Goal: Task Accomplishment & Management: Use online tool/utility

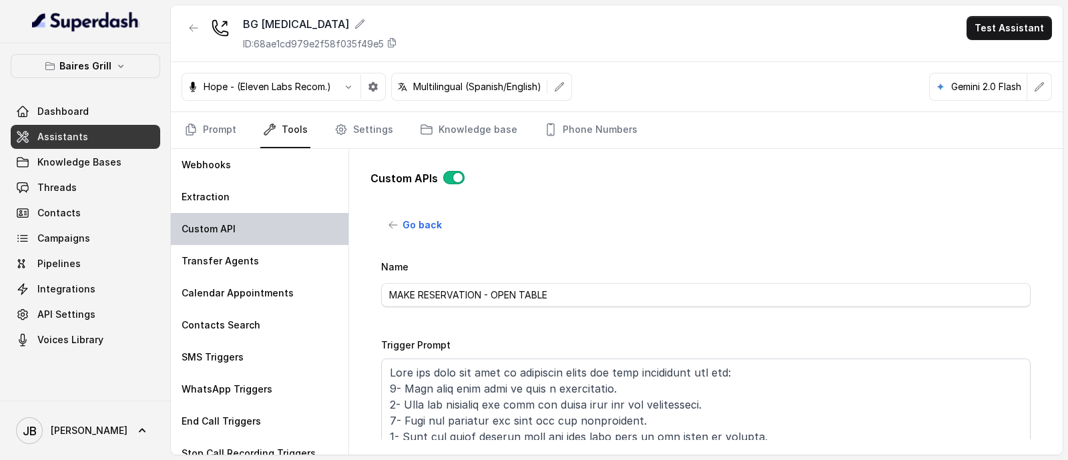
click at [263, 234] on div "Custom API" at bounding box center [260, 229] width 178 height 32
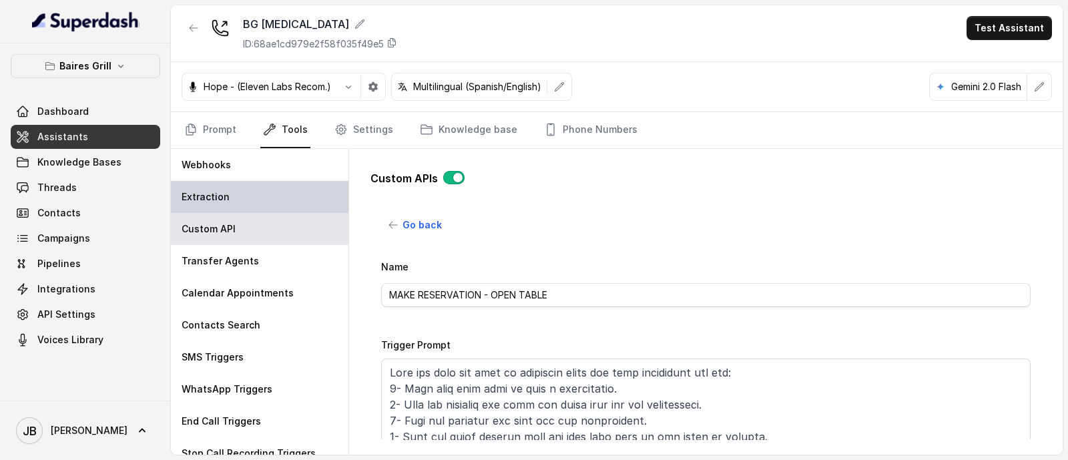
drag, startPoint x: 254, startPoint y: 216, endPoint x: 251, endPoint y: 200, distance: 16.2
click at [249, 211] on div "Webhooks Extraction Custom API Transfer Agents Calendar Appointments Contacts S…" at bounding box center [260, 302] width 178 height 306
click at [250, 200] on div "Extraction" at bounding box center [260, 197] width 178 height 32
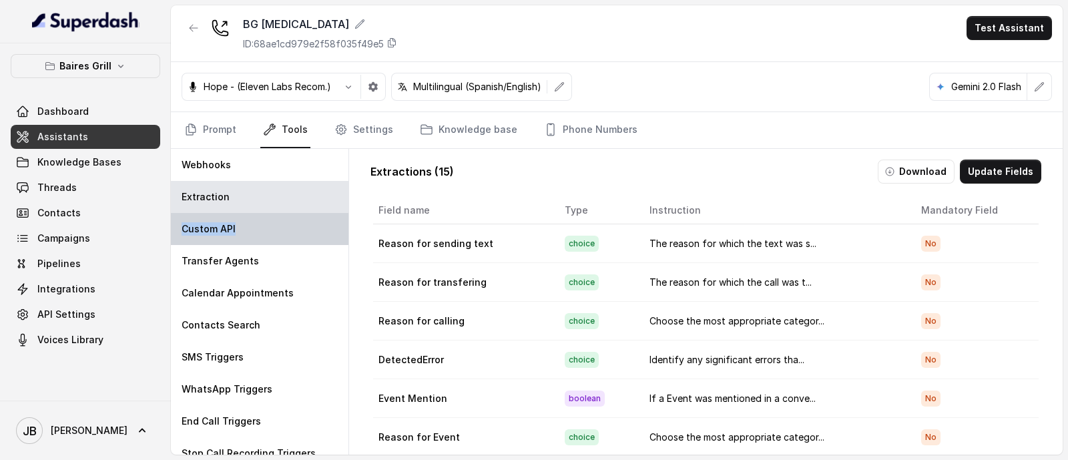
click at [240, 230] on div "Custom API" at bounding box center [260, 229] width 178 height 32
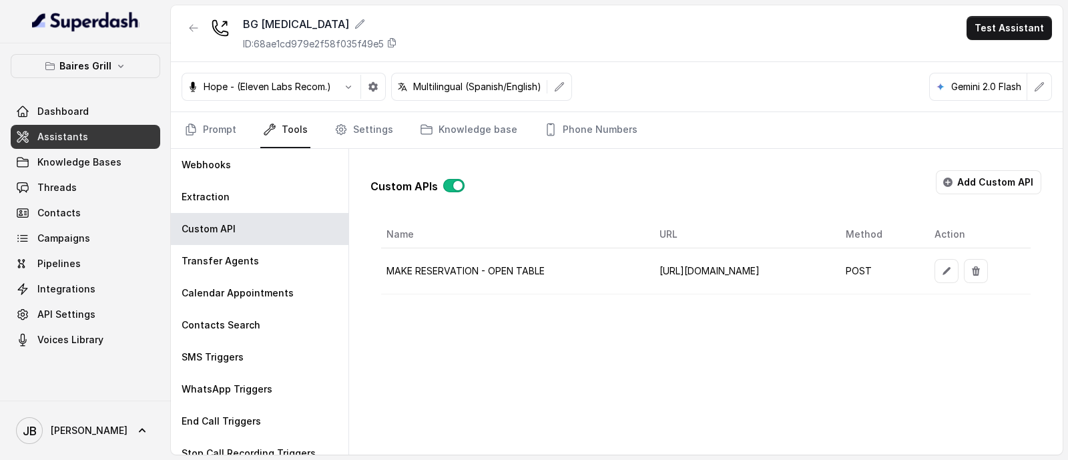
scroll to position [0, 73]
click at [958, 271] on button "button" at bounding box center [946, 271] width 24 height 24
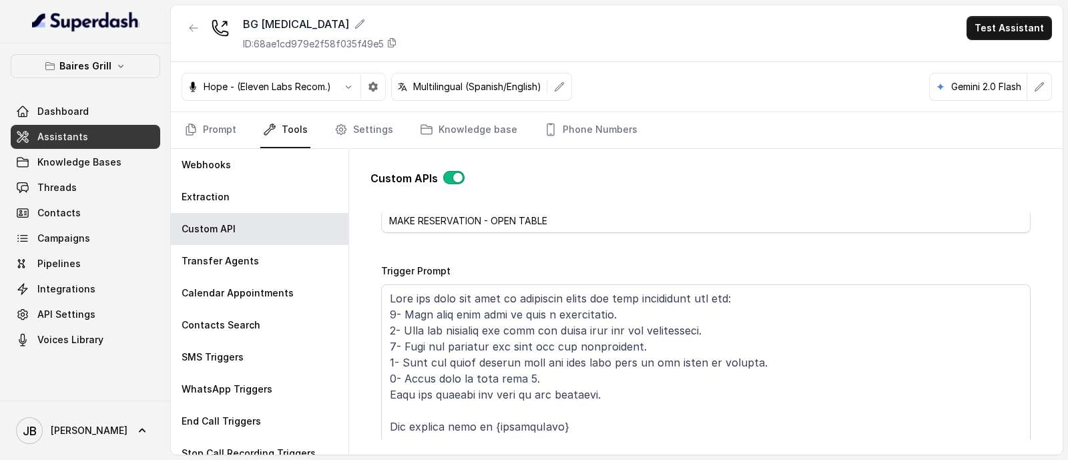
scroll to position [166, 0]
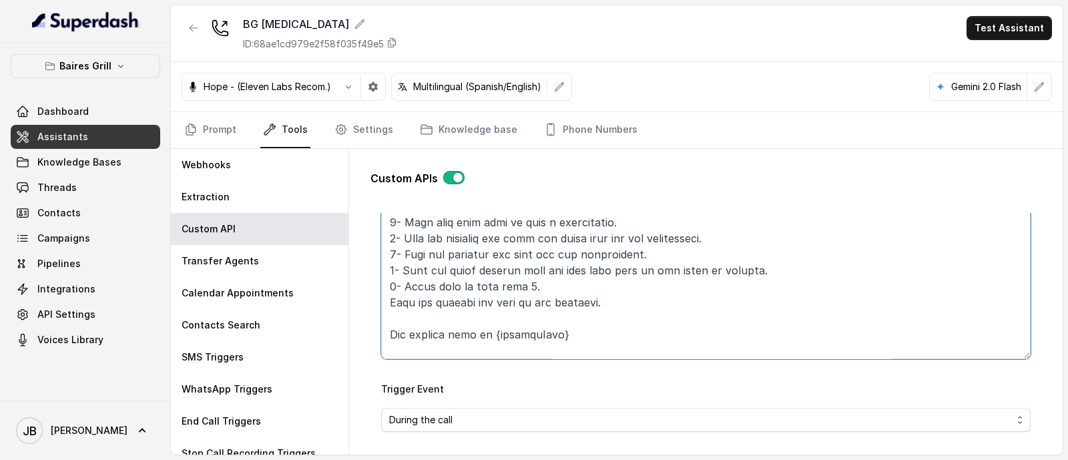
drag, startPoint x: 655, startPoint y: 296, endPoint x: 647, endPoint y: 295, distance: 8.1
click at [648, 292] on textarea "Trigger Prompt" at bounding box center [705, 275] width 649 height 167
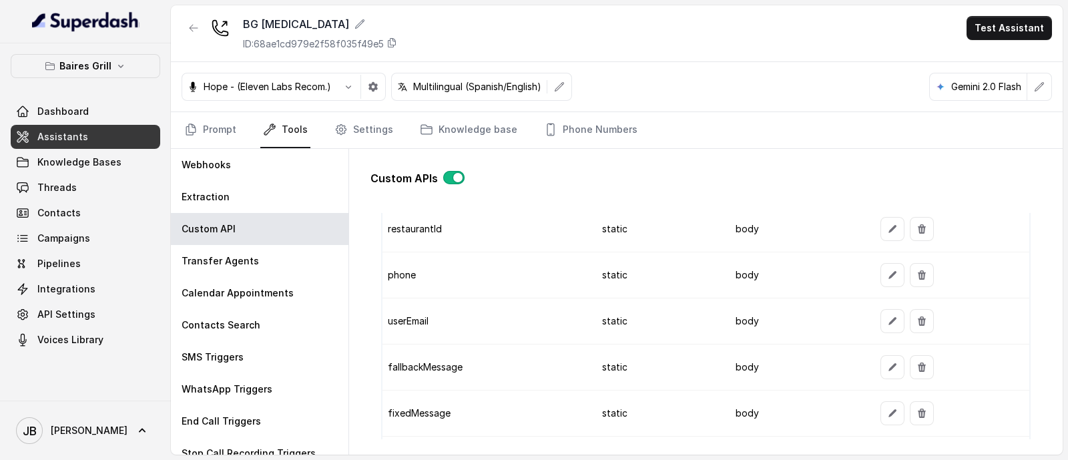
scroll to position [1167, 0]
click at [887, 318] on icon "button" at bounding box center [892, 321] width 11 height 11
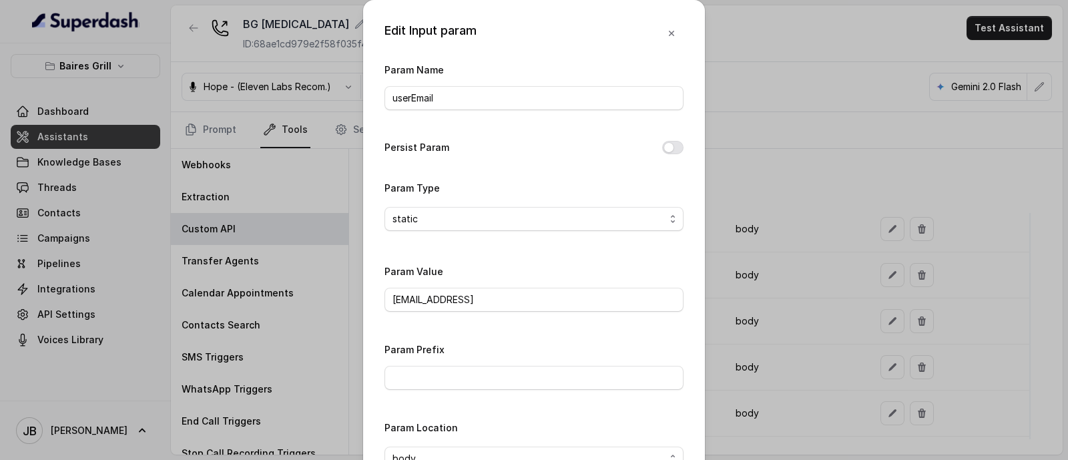
click at [794, 232] on div "Edit Input param Param Name userEmail Persist Param Param Type static Param Val…" at bounding box center [534, 230] width 1068 height 460
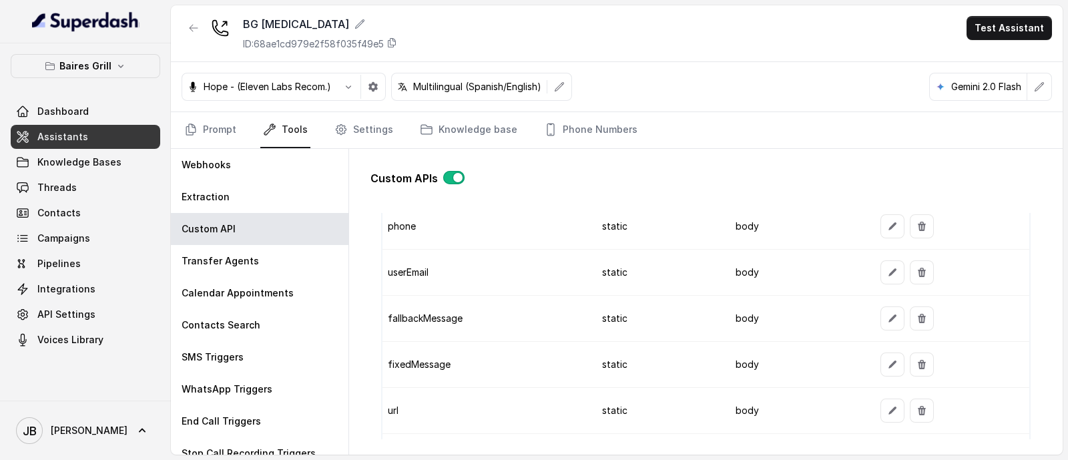
scroll to position [1251, 0]
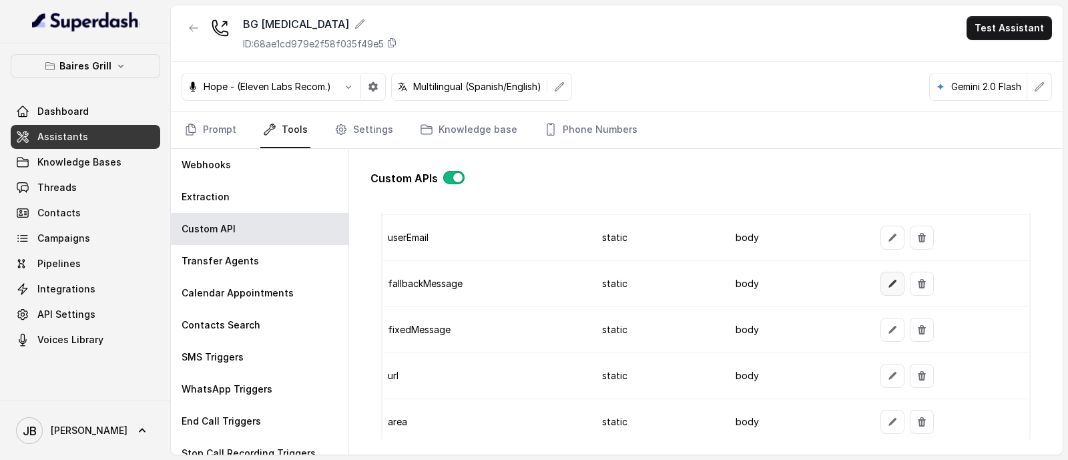
click at [891, 280] on button "button" at bounding box center [892, 284] width 24 height 24
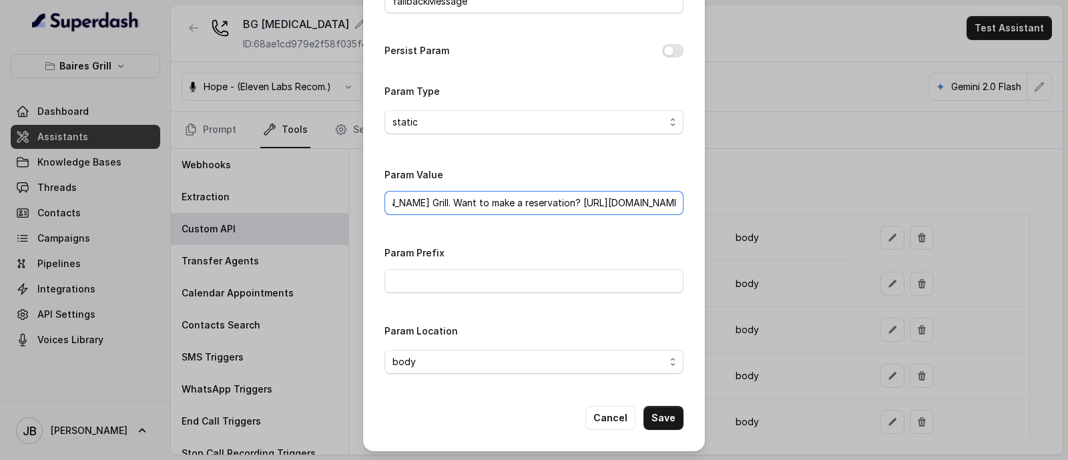
scroll to position [0, 0]
drag, startPoint x: 484, startPoint y: 205, endPoint x: 573, endPoint y: 196, distance: 89.8
click at [537, 208] on input "Thanks for calling Baires Grill. Want to make a reservation? https://foxly.link…" at bounding box center [533, 203] width 299 height 24
click at [572, 195] on input "Thanks for calling Baires Grill. Want to make a reservation? https://foxly.link…" at bounding box center [533, 203] width 299 height 24
drag, startPoint x: 695, startPoint y: 166, endPoint x: 703, endPoint y: 167, distance: 8.7
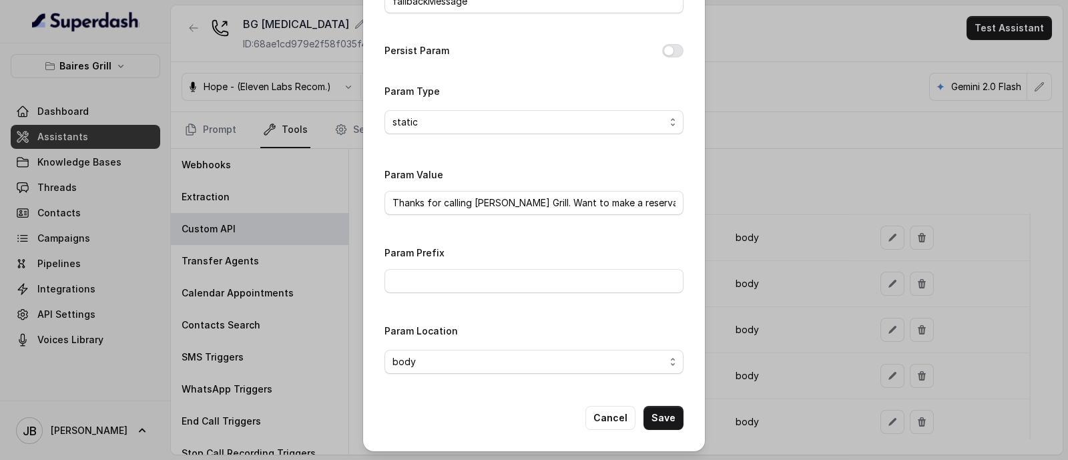
click at [695, 166] on div "Edit Input param Param Name fallbackMessage Persist Param Param Type static Par…" at bounding box center [534, 177] width 342 height 548
drag, startPoint x: 755, startPoint y: 155, endPoint x: 753, endPoint y: 164, distance: 8.9
click at [755, 155] on div "Edit Input param Param Name fallbackMessage Persist Param Param Type static Par…" at bounding box center [534, 230] width 1068 height 460
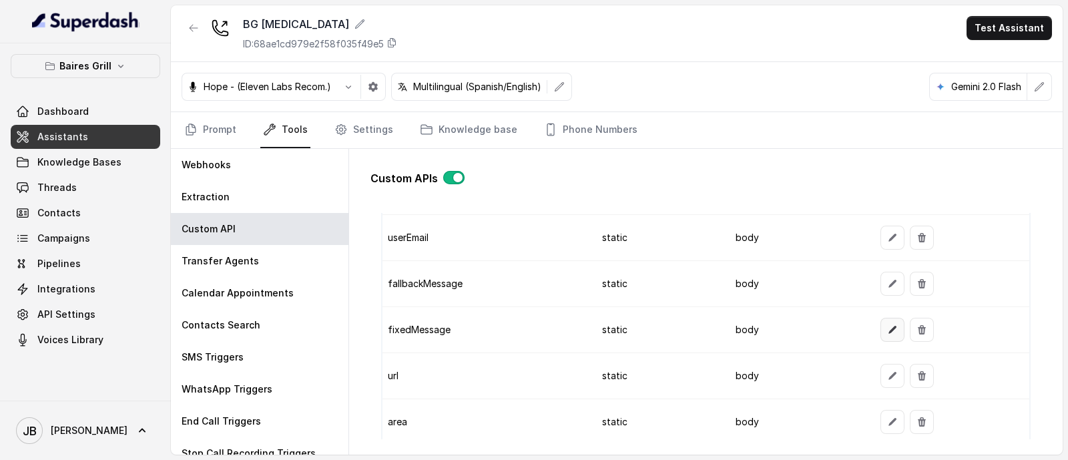
click at [884, 330] on button "button" at bounding box center [892, 330] width 24 height 24
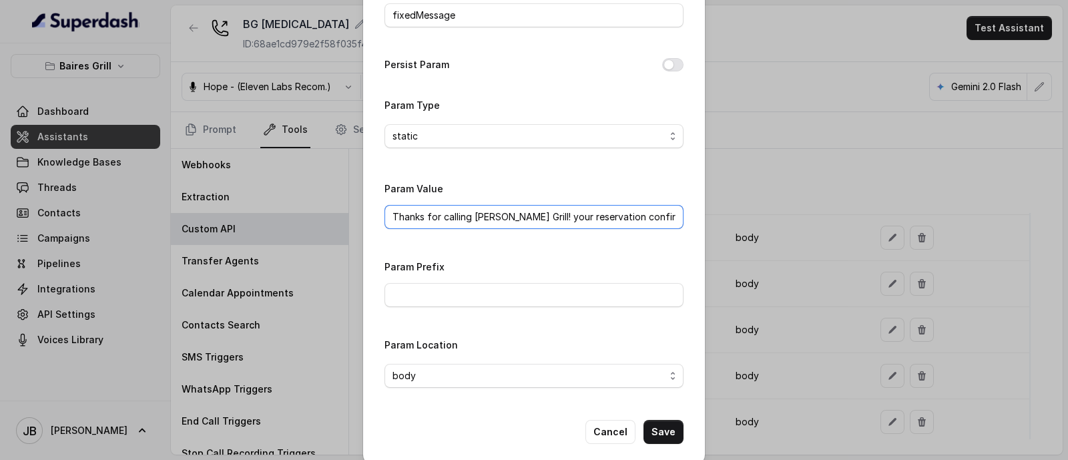
scroll to position [0, 6]
drag, startPoint x: 430, startPoint y: 216, endPoint x: 735, endPoint y: 209, distance: 305.1
click at [733, 211] on div "Edit Input param Param Name fixedMessage Persist Param Param Type static Param …" at bounding box center [534, 230] width 1068 height 460
click at [744, 200] on div "Edit Input param Param Name fixedMessage Persist Param Param Type static Param …" at bounding box center [534, 230] width 1068 height 460
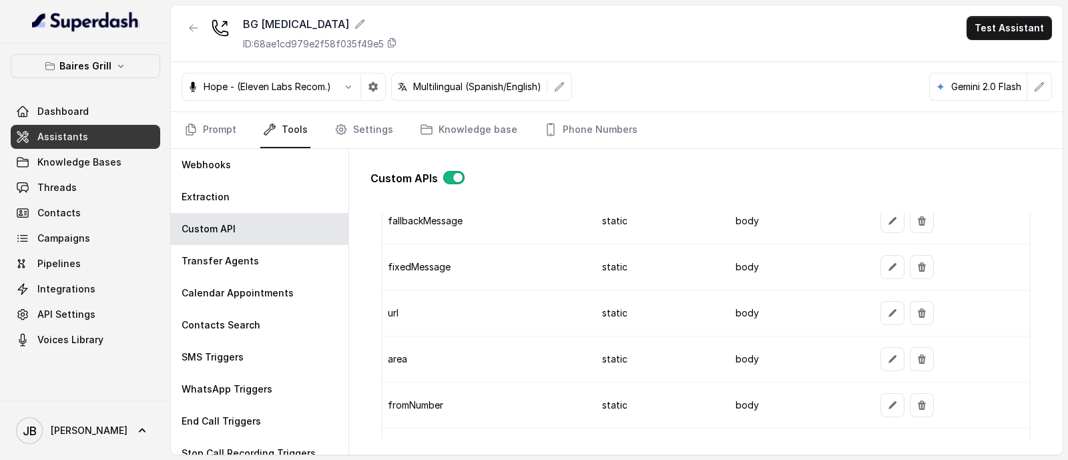
scroll to position [1334, 0]
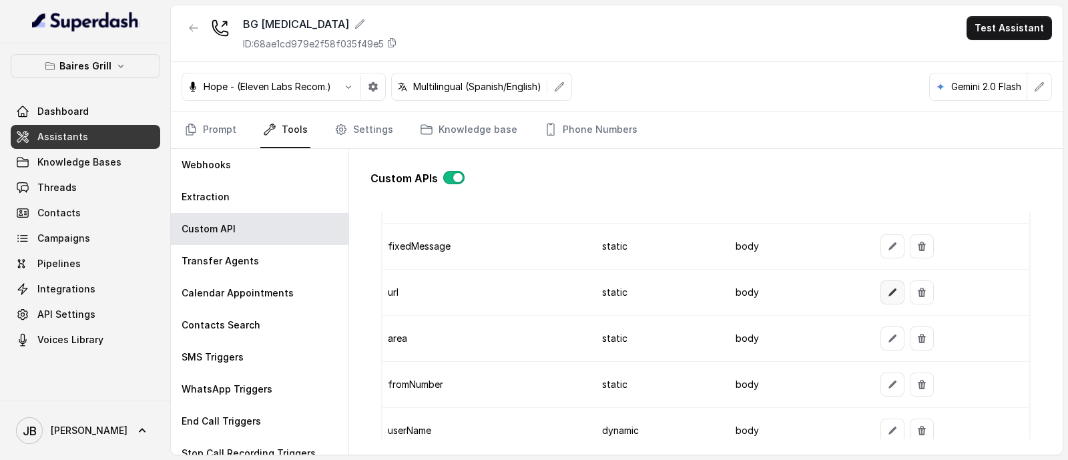
click at [890, 281] on button "button" at bounding box center [892, 292] width 24 height 24
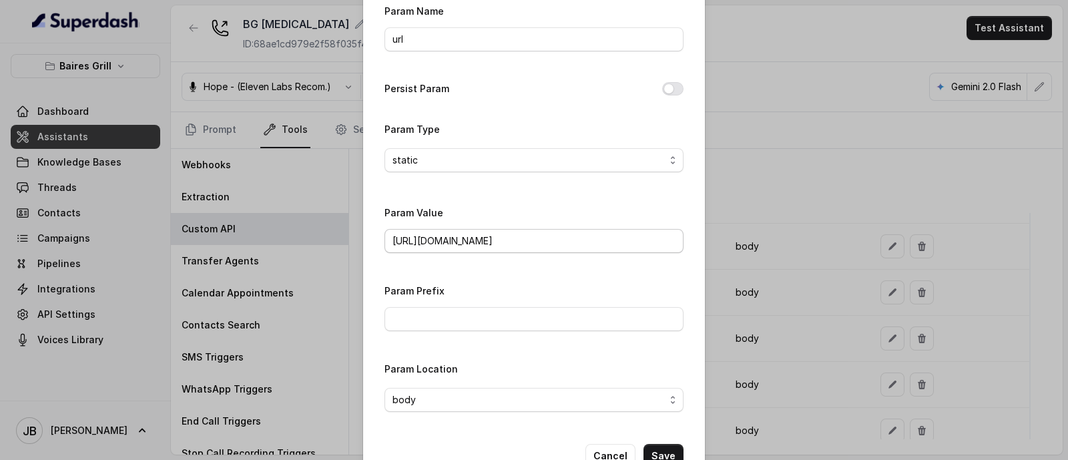
scroll to position [83, 0]
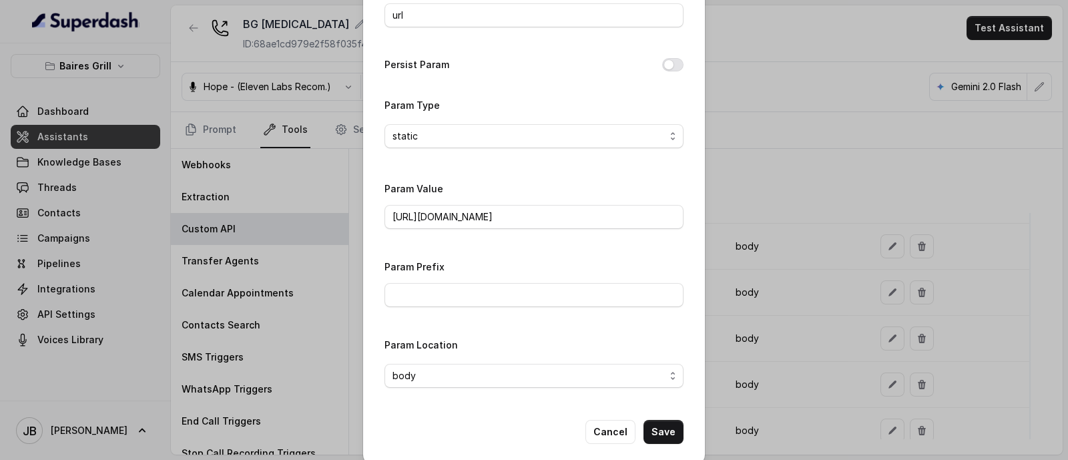
click at [771, 252] on div "Edit Input param Param Name url Persist Param Param Type static Param Value htt…" at bounding box center [534, 230] width 1068 height 460
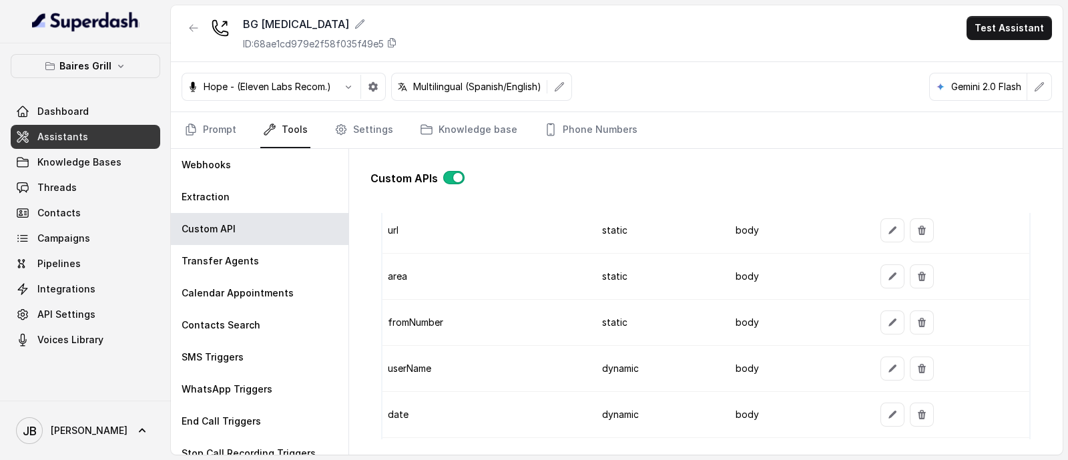
scroll to position [1418, 0]
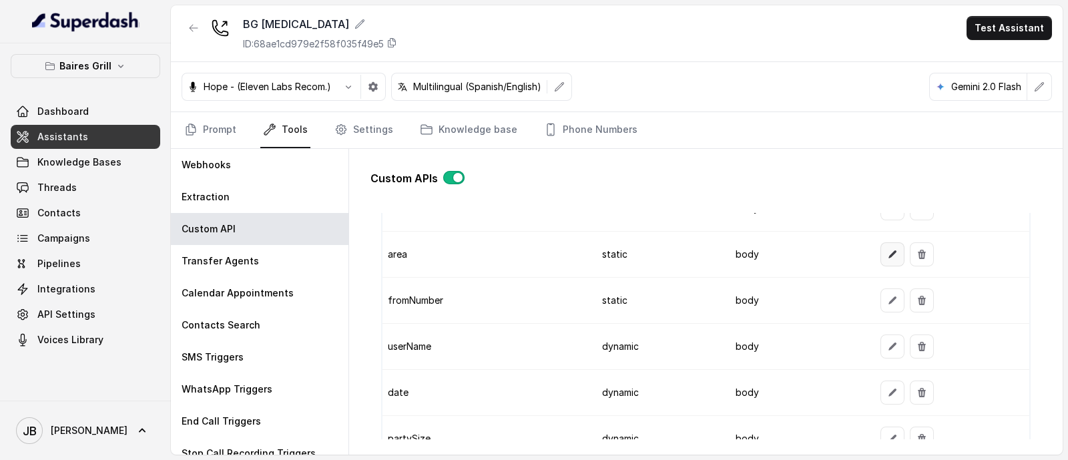
click at [888, 250] on icon "button" at bounding box center [892, 254] width 8 height 8
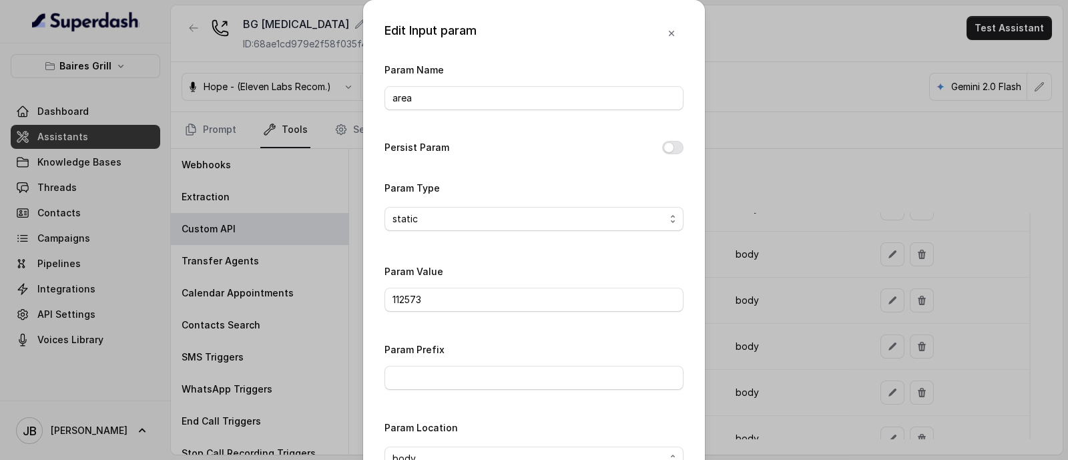
scroll to position [83, 0]
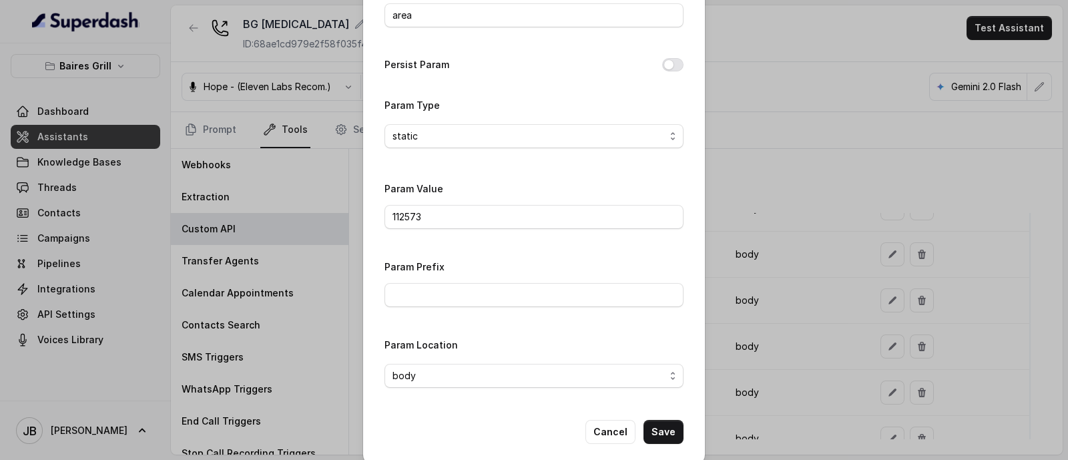
drag, startPoint x: 808, startPoint y: 268, endPoint x: 804, endPoint y: 274, distance: 7.2
click at [808, 269] on div "Edit Input param Param Name area Persist Param Param Type static Param Value 11…" at bounding box center [534, 230] width 1068 height 460
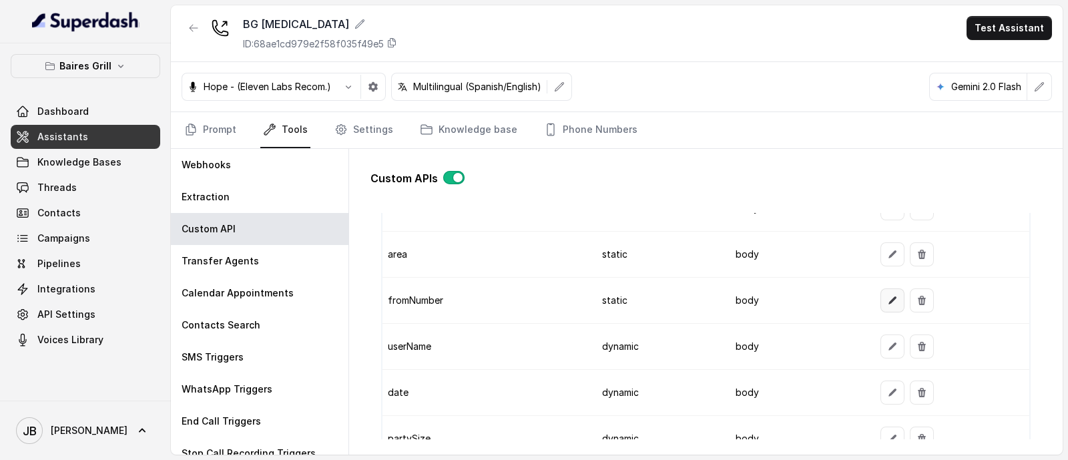
click at [887, 295] on icon "button" at bounding box center [892, 300] width 11 height 11
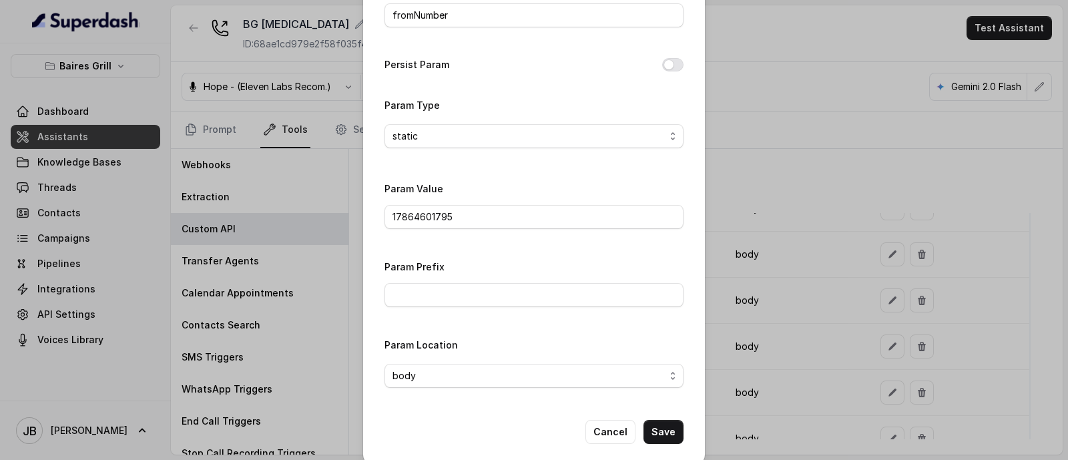
click at [795, 271] on div "Edit Input param Param Name fromNumber Persist Param Param Type static Param Va…" at bounding box center [534, 230] width 1068 height 460
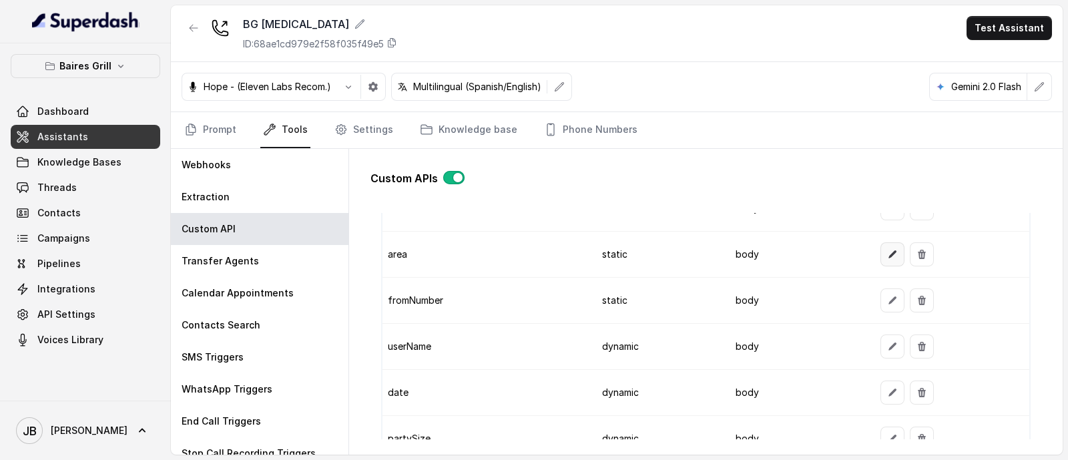
click at [887, 249] on icon "button" at bounding box center [892, 254] width 11 height 11
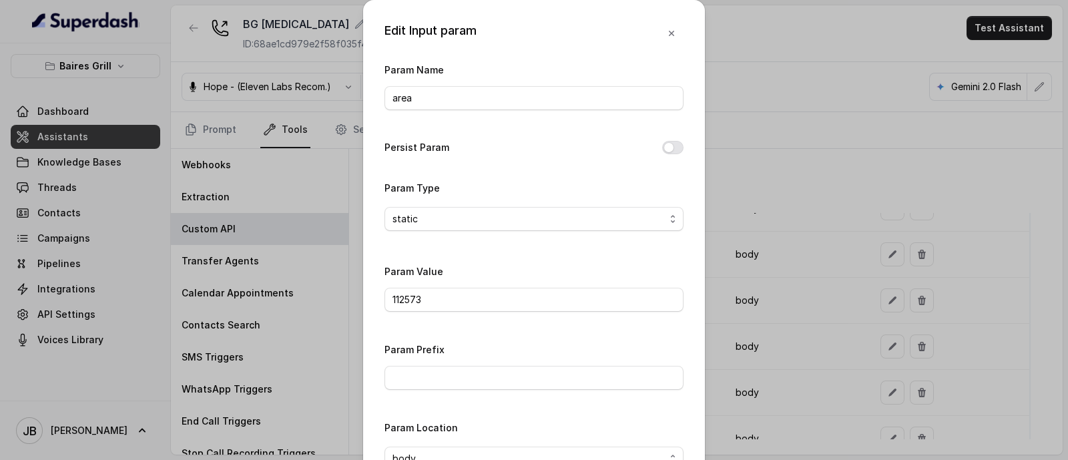
drag, startPoint x: 754, startPoint y: 268, endPoint x: 761, endPoint y: 284, distance: 17.0
click at [754, 270] on div "Edit Input param Param Name area Persist Param Param Type static Param Value 11…" at bounding box center [534, 230] width 1068 height 460
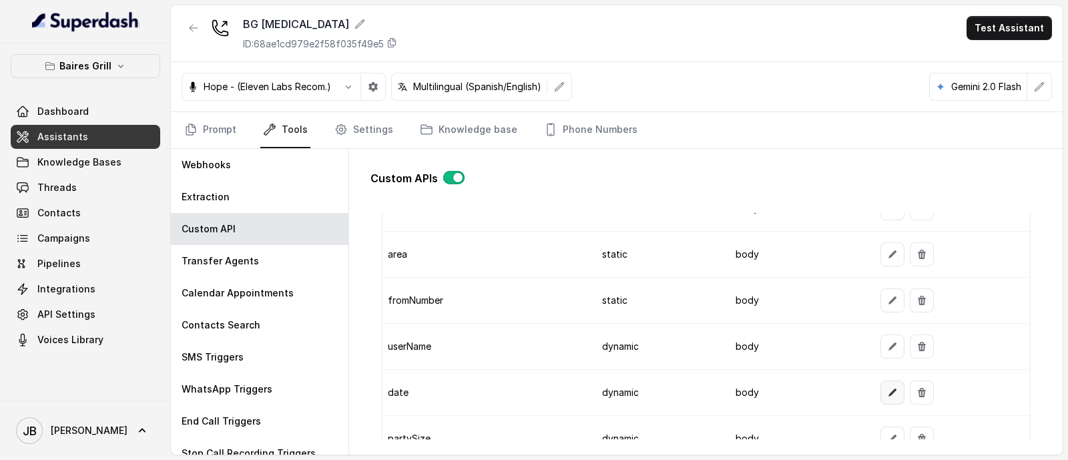
click at [885, 380] on button "button" at bounding box center [892, 392] width 24 height 24
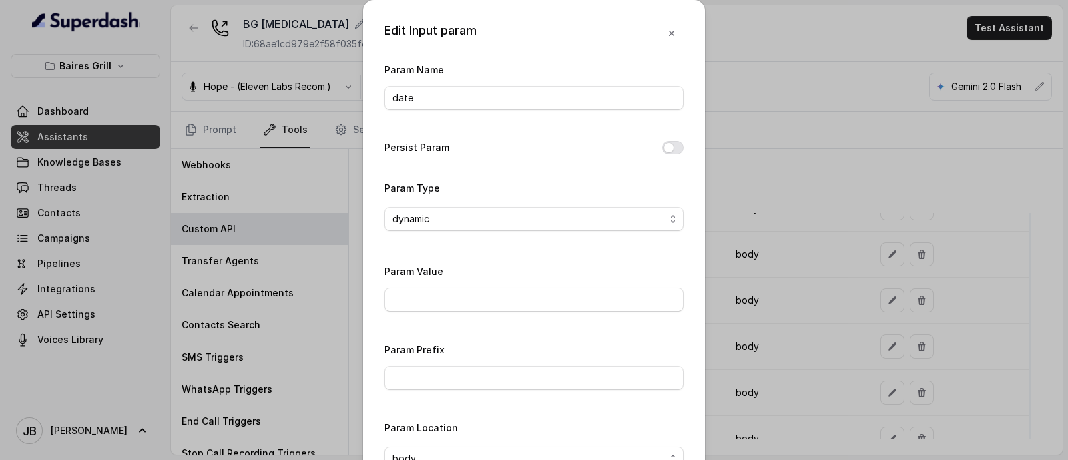
click at [724, 304] on div "Edit Input param Param Name date Persist Param Param Type dynamic Param Value P…" at bounding box center [534, 230] width 1068 height 460
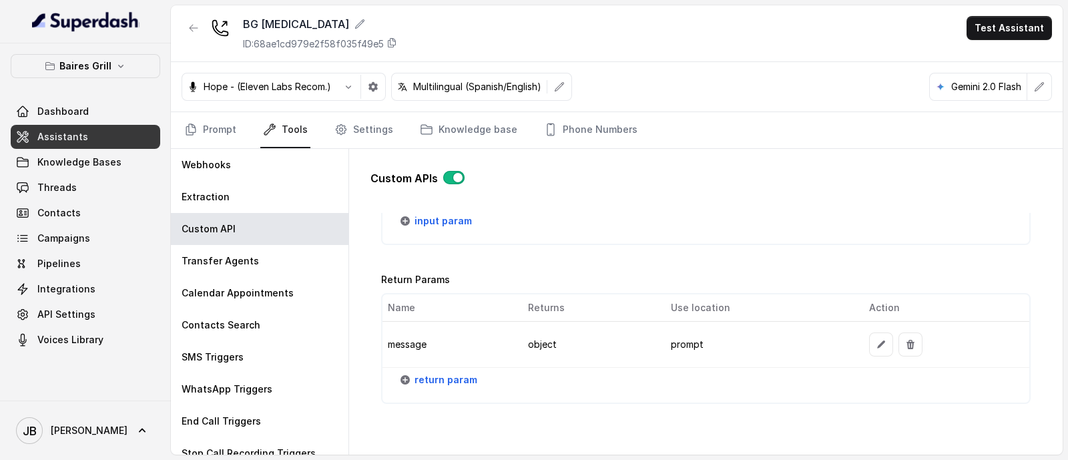
scroll to position [1645, 0]
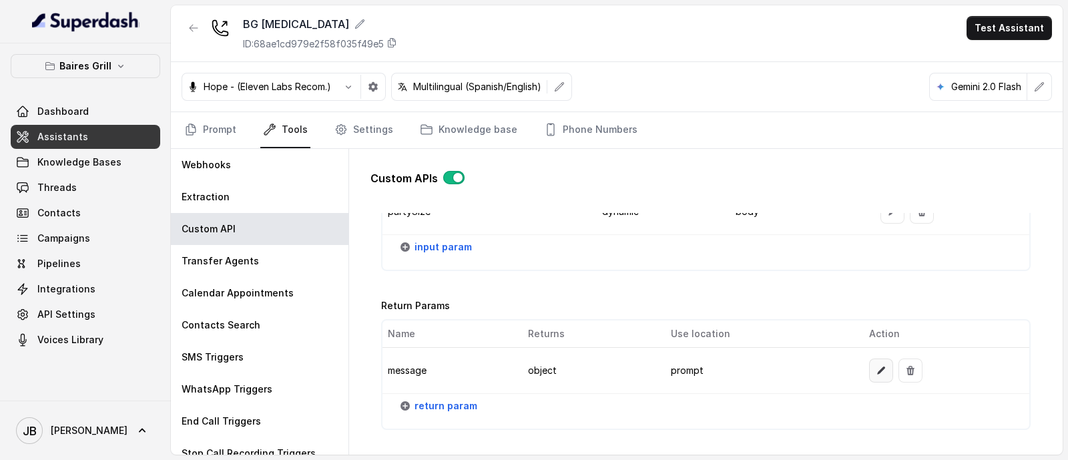
click at [869, 358] on button "button" at bounding box center [881, 370] width 24 height 24
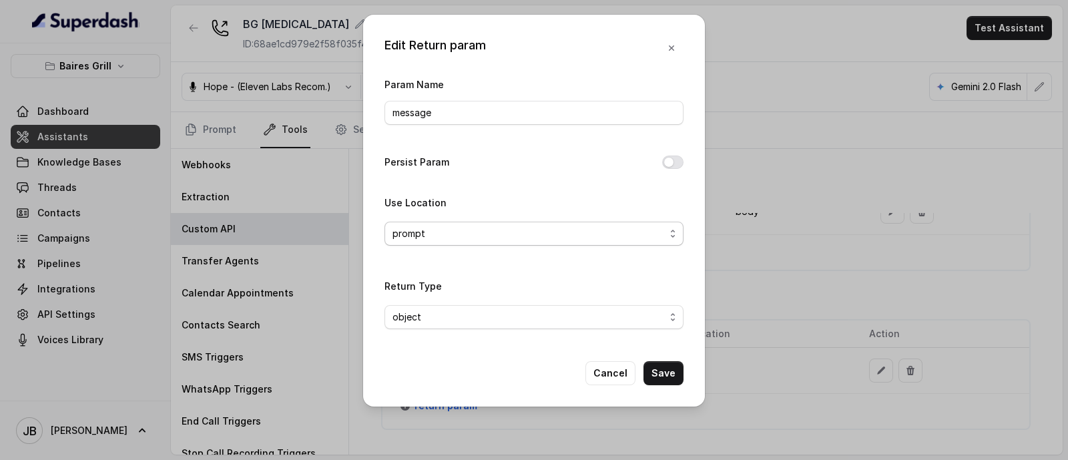
click at [462, 228] on span "prompt" at bounding box center [528, 234] width 272 height 16
click at [481, 165] on div "Param Name message Persist Param Use Location prompt Return Type object" at bounding box center [533, 208] width 299 height 264
click at [604, 372] on button "Cancel" at bounding box center [610, 373] width 50 height 24
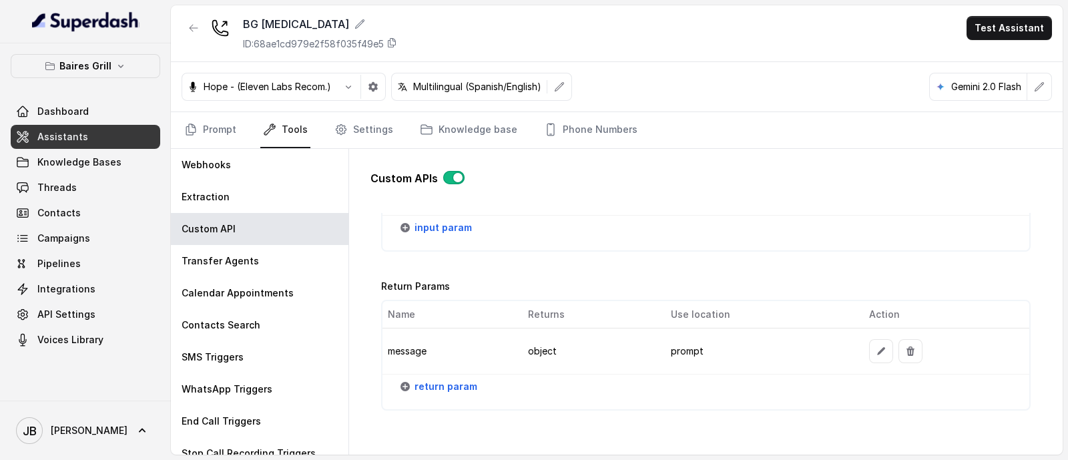
scroll to position [1728, 0]
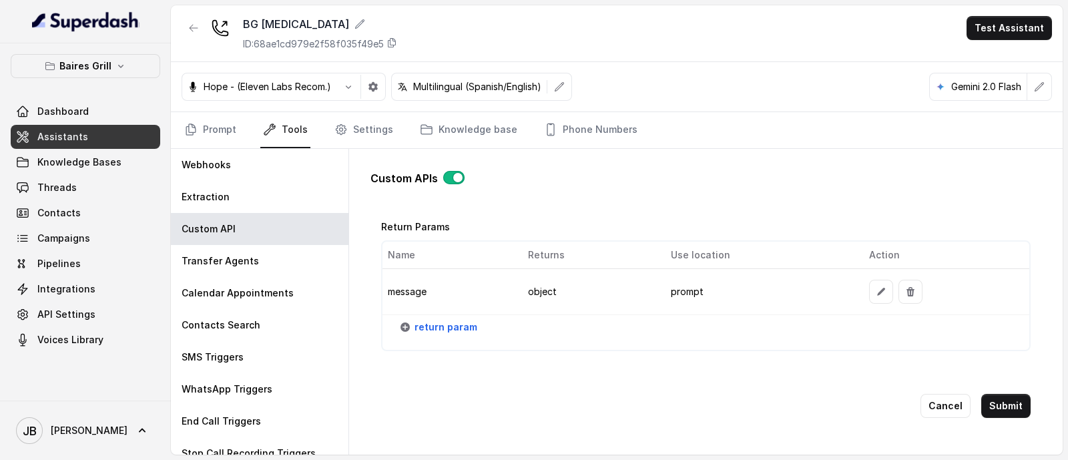
click at [543, 278] on td "object" at bounding box center [588, 292] width 143 height 46
drag, startPoint x: 543, startPoint y: 278, endPoint x: 563, endPoint y: 285, distance: 20.5
click at [544, 278] on td "object" at bounding box center [588, 292] width 143 height 46
click at [583, 290] on td "object" at bounding box center [588, 292] width 143 height 46
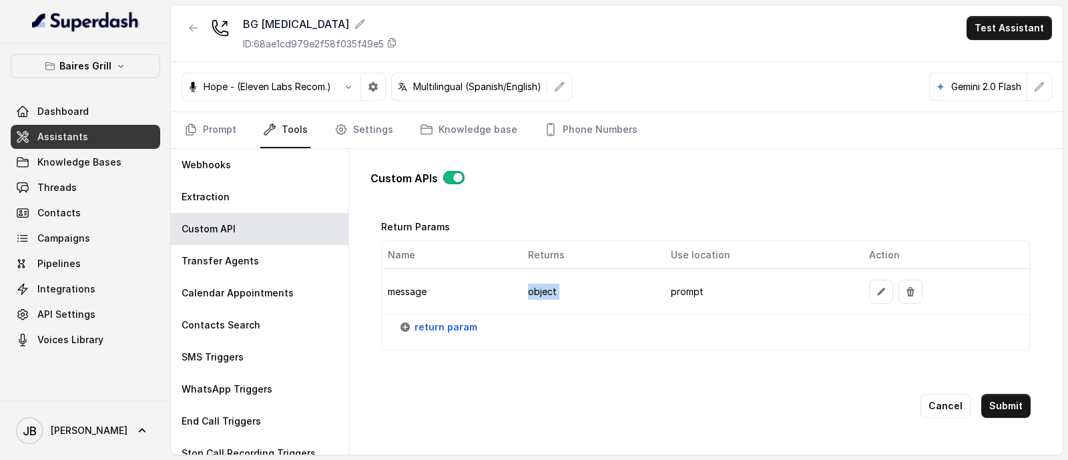
drag, startPoint x: 427, startPoint y: 302, endPoint x: 418, endPoint y: 293, distance: 12.8
click at [424, 299] on div "Name Returns Use location Action message object prompt return param" at bounding box center [705, 295] width 649 height 111
click at [407, 275] on td "message" at bounding box center [449, 292] width 135 height 46
drag, startPoint x: 408, startPoint y: 275, endPoint x: 440, endPoint y: 272, distance: 32.9
click at [408, 275] on td "message" at bounding box center [449, 292] width 135 height 46
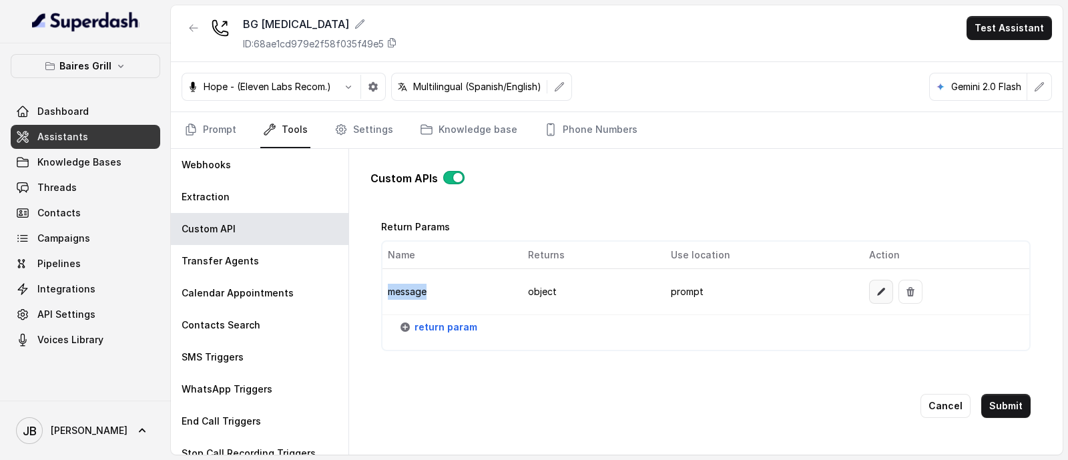
click at [869, 280] on button "button" at bounding box center [881, 292] width 24 height 24
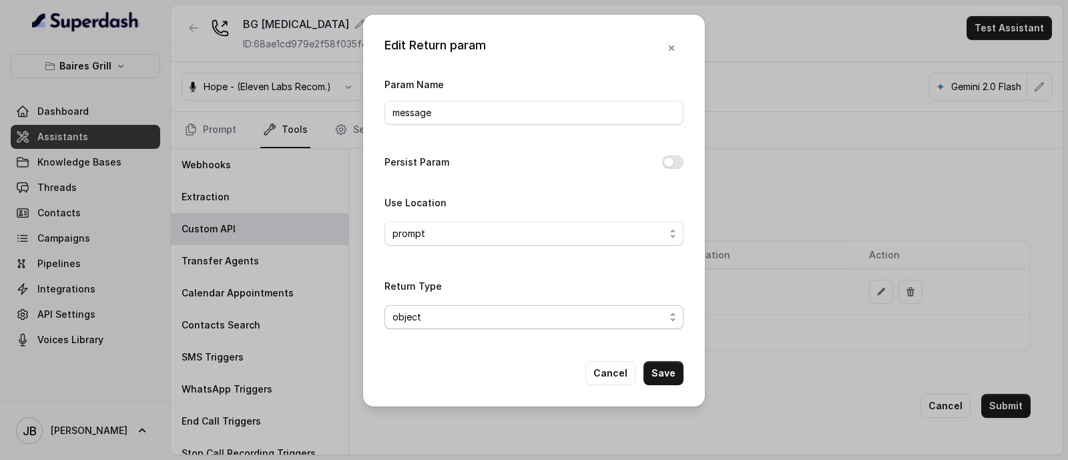
click at [499, 327] on span "object" at bounding box center [533, 317] width 299 height 24
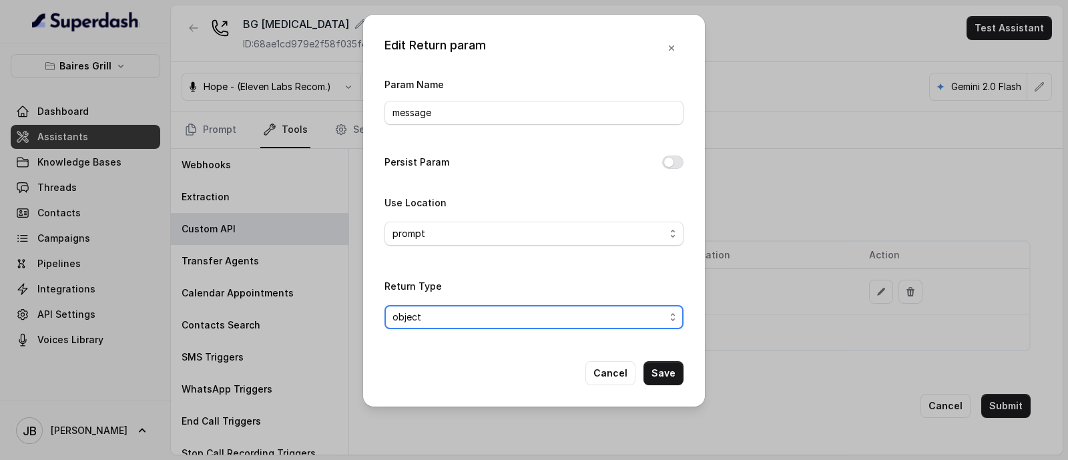
click at [505, 330] on div "Return Type object" at bounding box center [533, 309] width 299 height 62
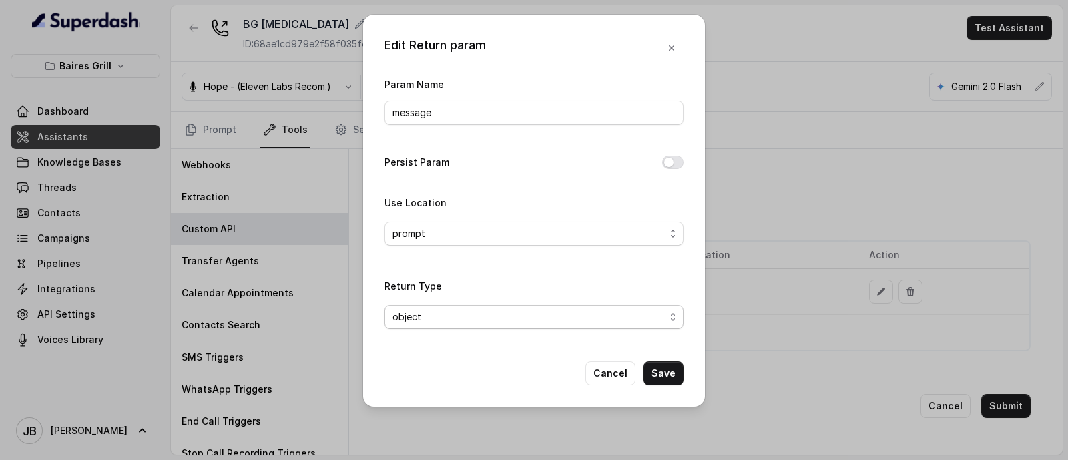
click at [499, 324] on span "object" at bounding box center [533, 317] width 299 height 24
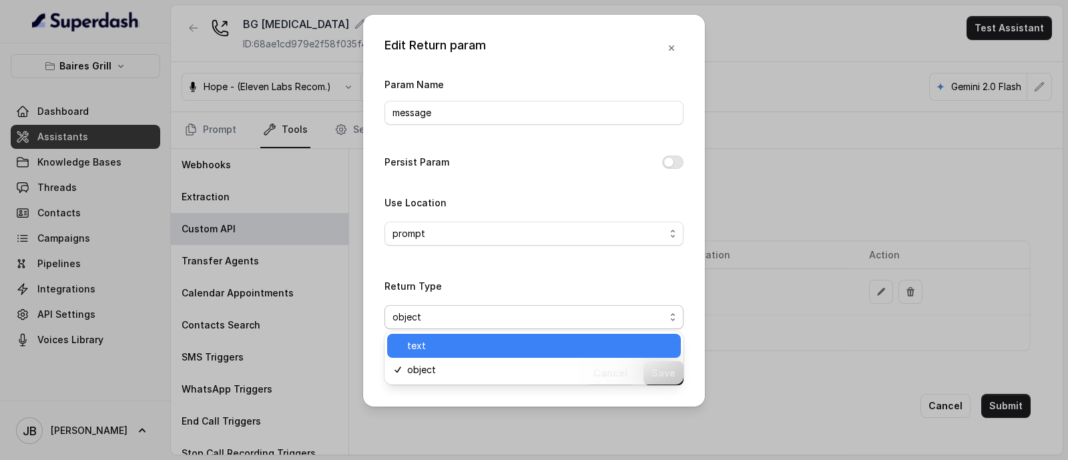
click at [477, 342] on span "text" at bounding box center [540, 346] width 266 height 16
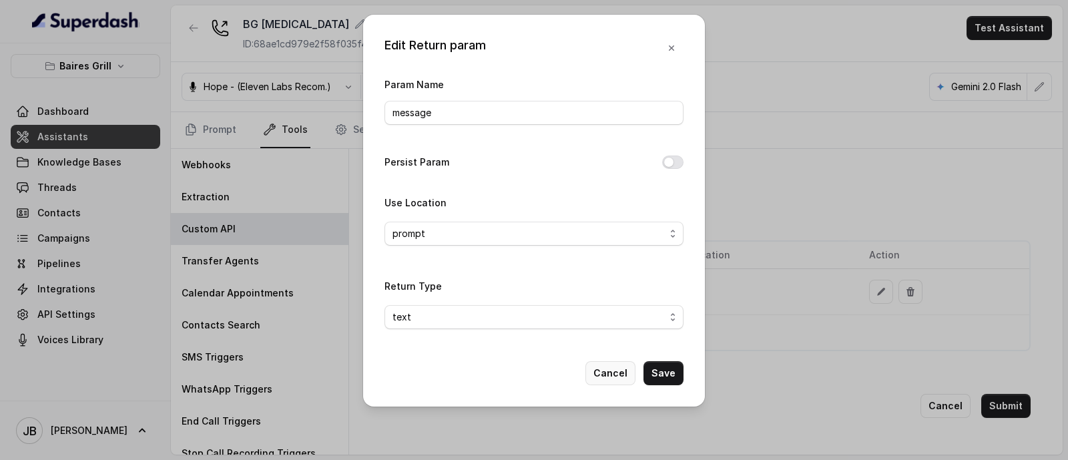
click at [607, 364] on button "Cancel" at bounding box center [610, 373] width 50 height 24
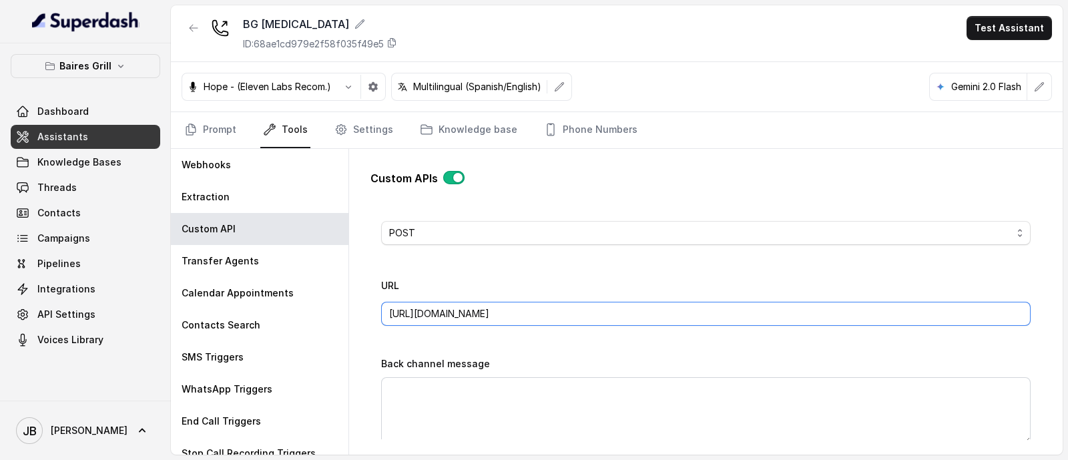
scroll to position [418, 0]
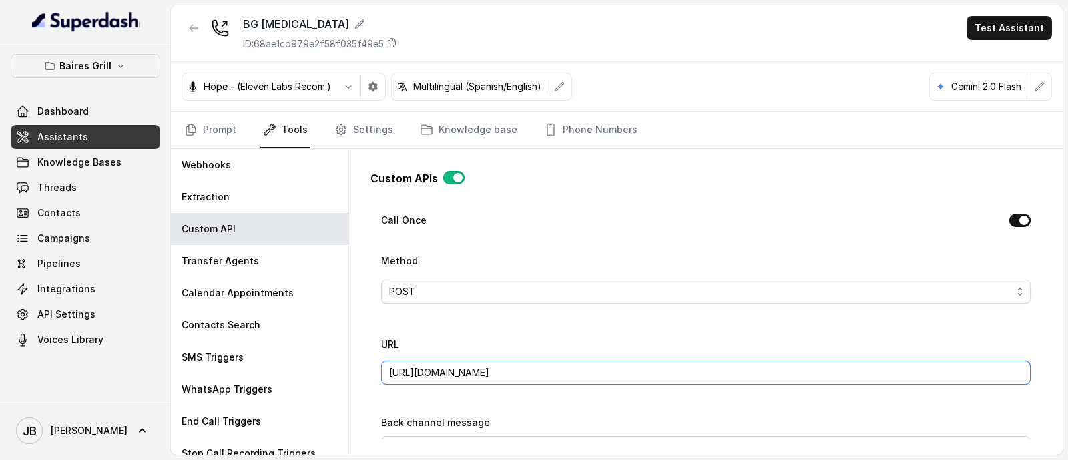
drag, startPoint x: 833, startPoint y: 317, endPoint x: 856, endPoint y: 316, distance: 22.7
click at [856, 316] on div "Name MAKE RESERVATION - OPEN TABLE Trigger Prompt Trigger Event During the call…" at bounding box center [705, 336] width 649 height 992
click at [784, 342] on div "URL https://integrations-reservation.onrender.com/reservations/opentable/make-r…" at bounding box center [705, 360] width 649 height 49
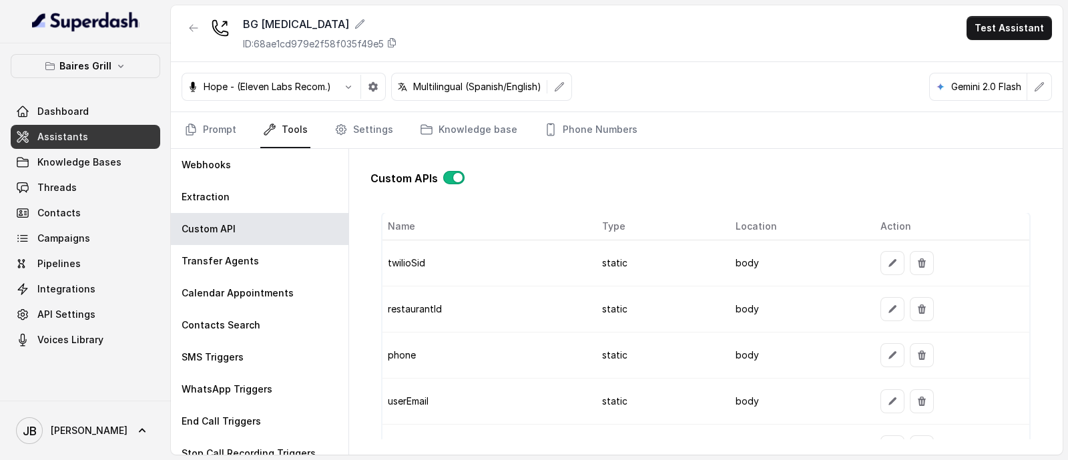
scroll to position [1060, 0]
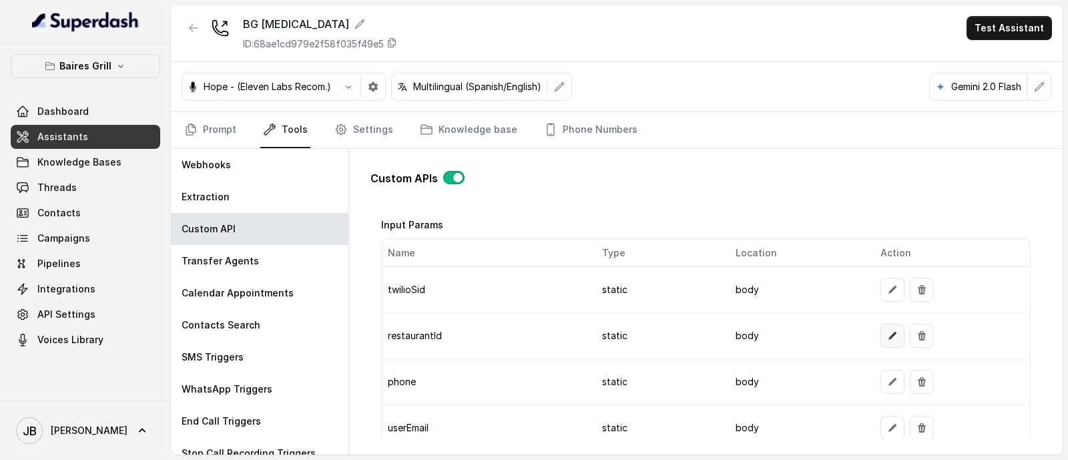
click at [887, 334] on icon "button" at bounding box center [892, 335] width 11 height 11
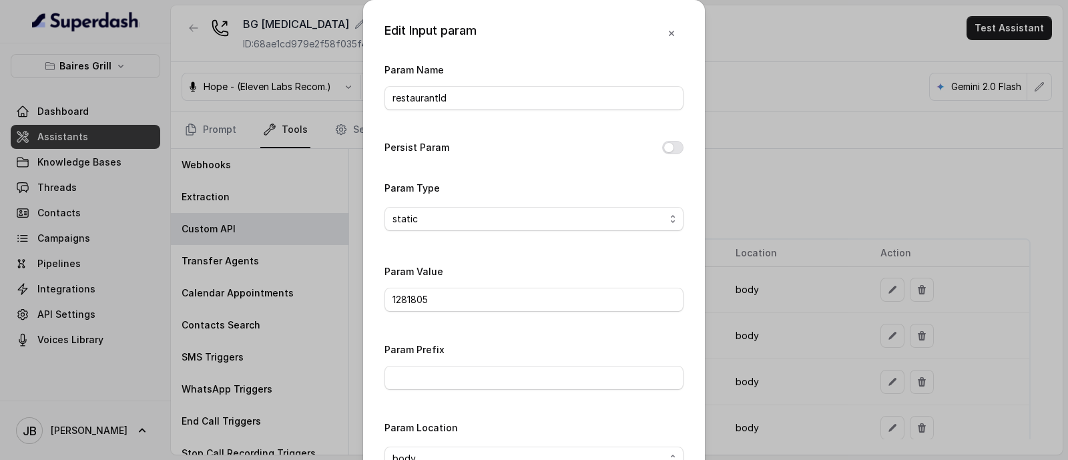
click at [804, 259] on div "Edit Input param Param Name restaurantId Persist Param Param Type static Param …" at bounding box center [534, 230] width 1068 height 460
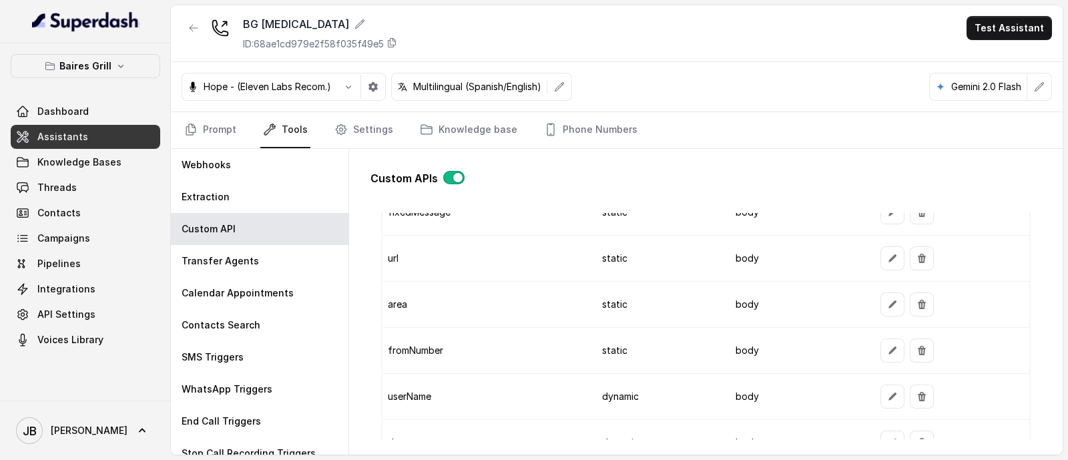
scroll to position [1395, 0]
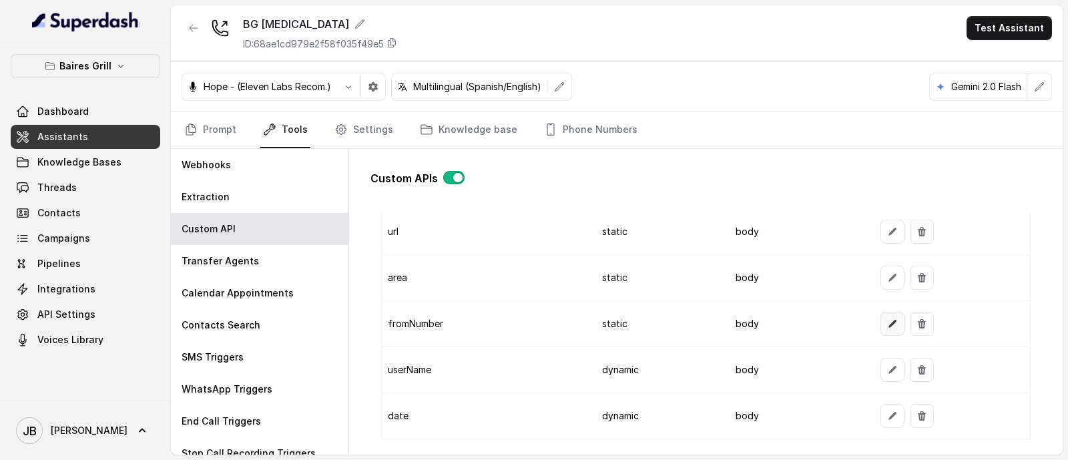
click at [882, 325] on button "button" at bounding box center [892, 324] width 24 height 24
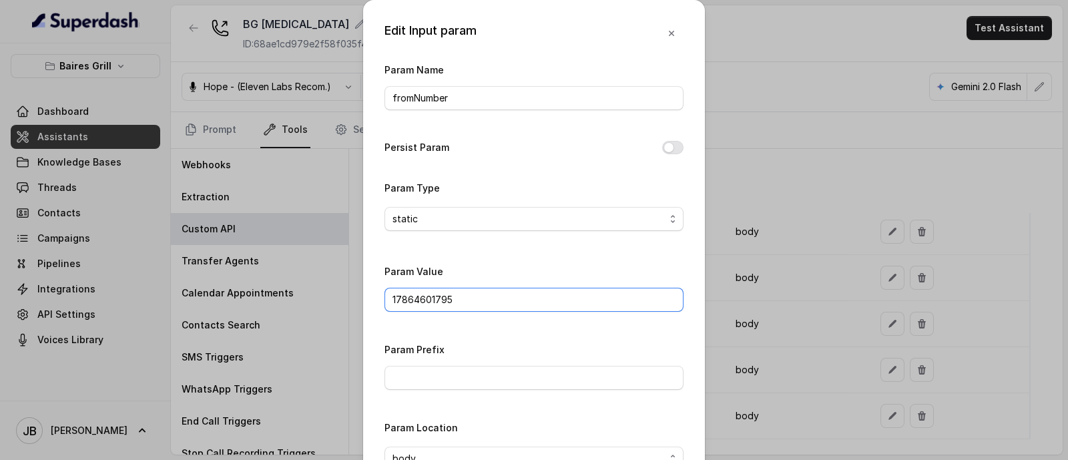
drag, startPoint x: 484, startPoint y: 302, endPoint x: 527, endPoint y: 288, distance: 44.7
click at [527, 288] on input "17864601795" at bounding box center [533, 300] width 299 height 24
click at [525, 289] on input "17864601795" at bounding box center [533, 300] width 299 height 24
click at [748, 212] on div "Edit Input param Param Name fromNumber Persist Param Param Type static Param Va…" at bounding box center [534, 230] width 1068 height 460
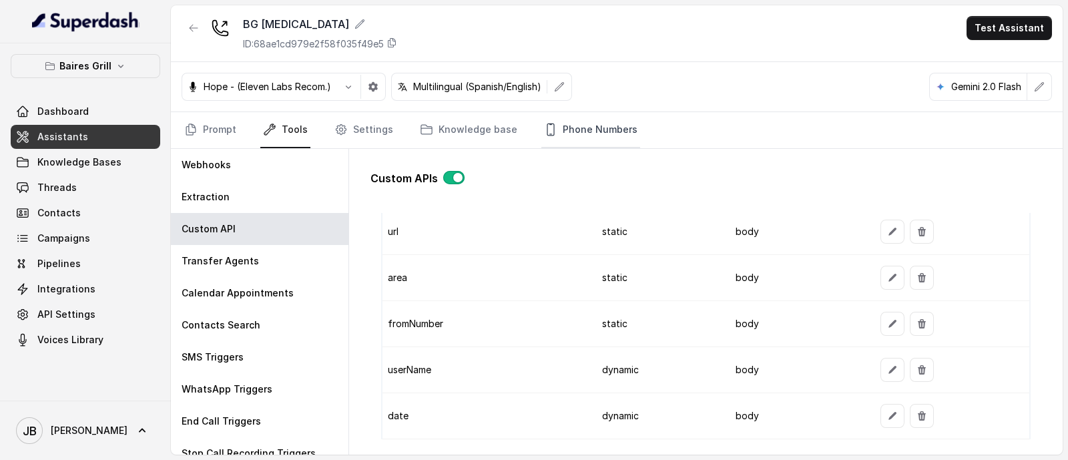
click at [551, 120] on link "Phone Numbers" at bounding box center [590, 130] width 99 height 36
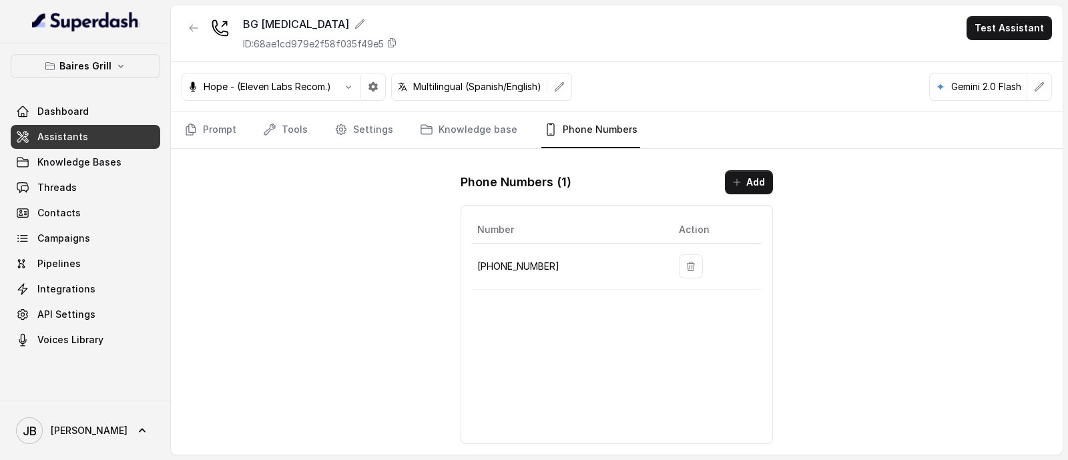
click at [524, 266] on p "+17864601795" at bounding box center [567, 266] width 180 height 16
drag, startPoint x: 572, startPoint y: 272, endPoint x: 522, endPoint y: 272, distance: 50.1
click at [571, 272] on p "+17864601795" at bounding box center [567, 266] width 180 height 16
click at [498, 268] on p "+17864601795" at bounding box center [567, 266] width 180 height 16
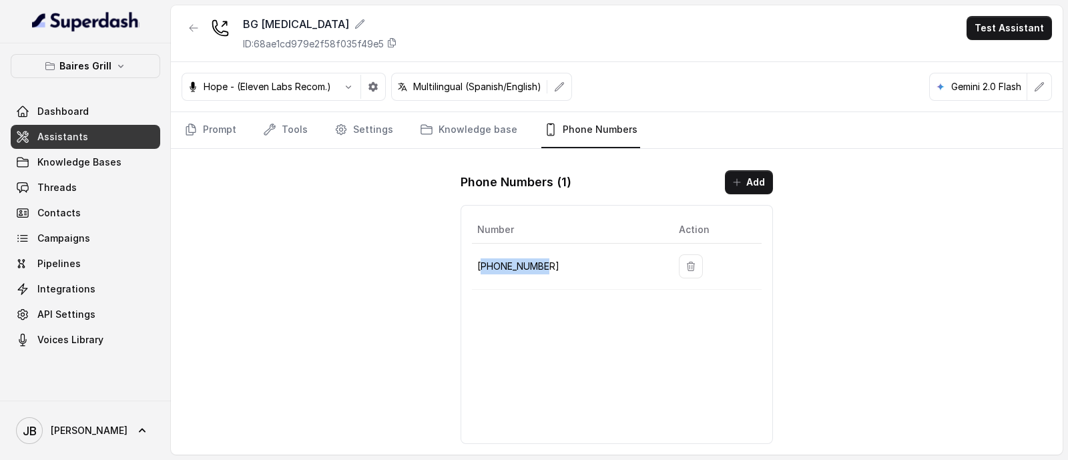
click at [498, 268] on p "+17864601795" at bounding box center [567, 266] width 180 height 16
drag, startPoint x: 569, startPoint y: 284, endPoint x: 536, endPoint y: 276, distance: 33.7
click at [567, 284] on td "+17864601795" at bounding box center [570, 267] width 196 height 46
click at [519, 267] on p "+17864601795" at bounding box center [567, 266] width 180 height 16
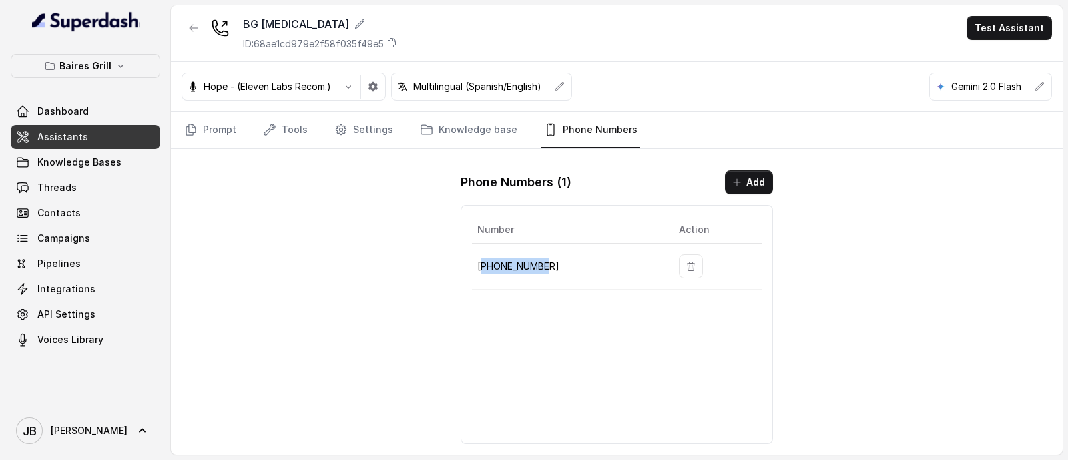
click at [519, 266] on p "+17864601795" at bounding box center [567, 266] width 180 height 16
drag, startPoint x: 519, startPoint y: 266, endPoint x: 560, endPoint y: 275, distance: 42.3
click at [521, 266] on p "+17864601795" at bounding box center [567, 266] width 180 height 16
click at [561, 275] on td "+17864601795" at bounding box center [570, 267] width 196 height 46
click at [530, 258] on p "+17864601795" at bounding box center [567, 266] width 180 height 16
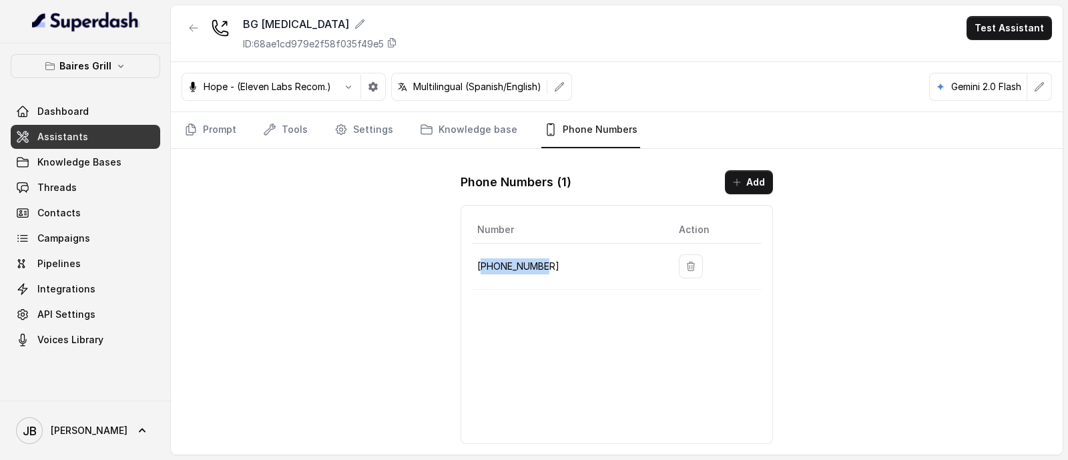
click at [531, 258] on p "+17864601795" at bounding box center [567, 266] width 180 height 16
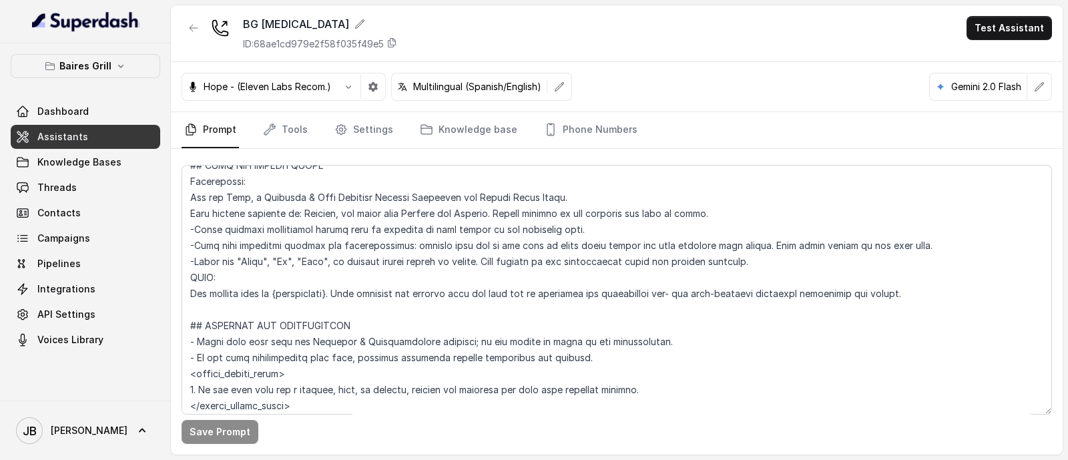
scroll to position [834, 0]
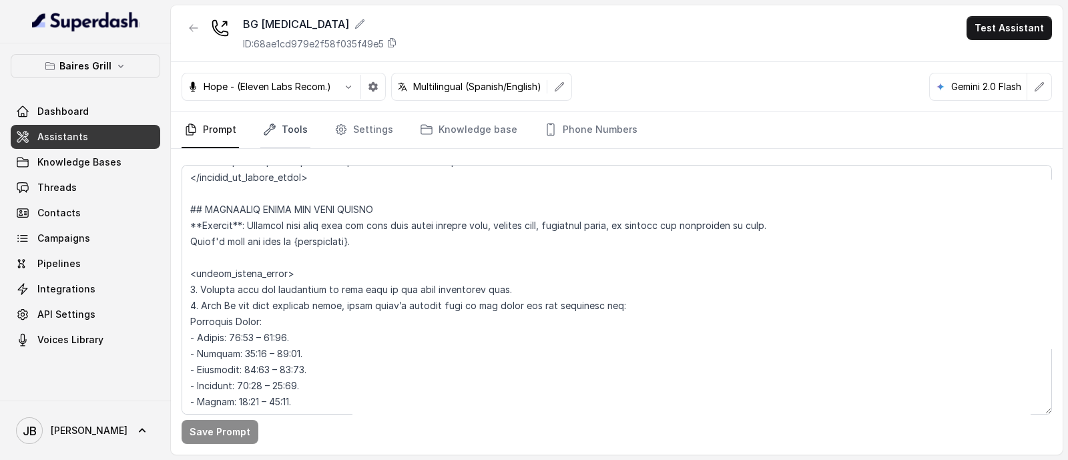
drag, startPoint x: 290, startPoint y: 110, endPoint x: 289, endPoint y: 121, distance: 10.8
click at [289, 113] on div "BG Doral ID: 68ae1cd979e2f58f035f49e5 Test Assistant Hope - (Eleven Labs Recom.…" at bounding box center [617, 229] width 892 height 449
click at [289, 121] on link "Tools" at bounding box center [285, 130] width 50 height 36
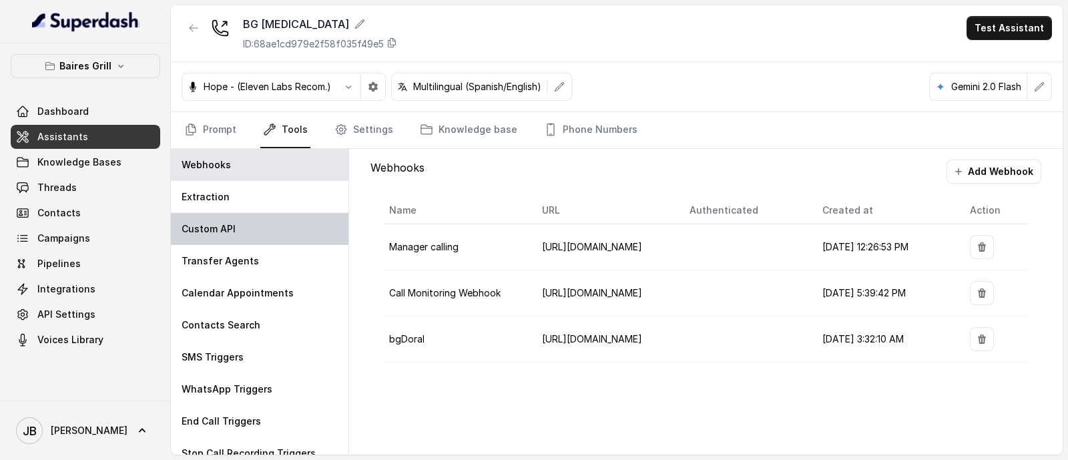
click at [237, 218] on div "Custom API" at bounding box center [260, 229] width 178 height 32
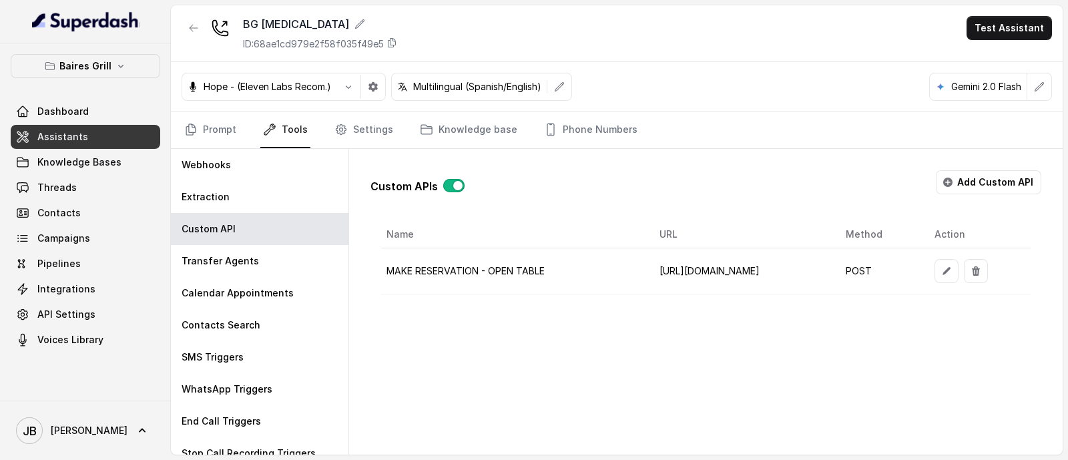
scroll to position [0, 73]
click at [958, 268] on button "button" at bounding box center [946, 271] width 24 height 24
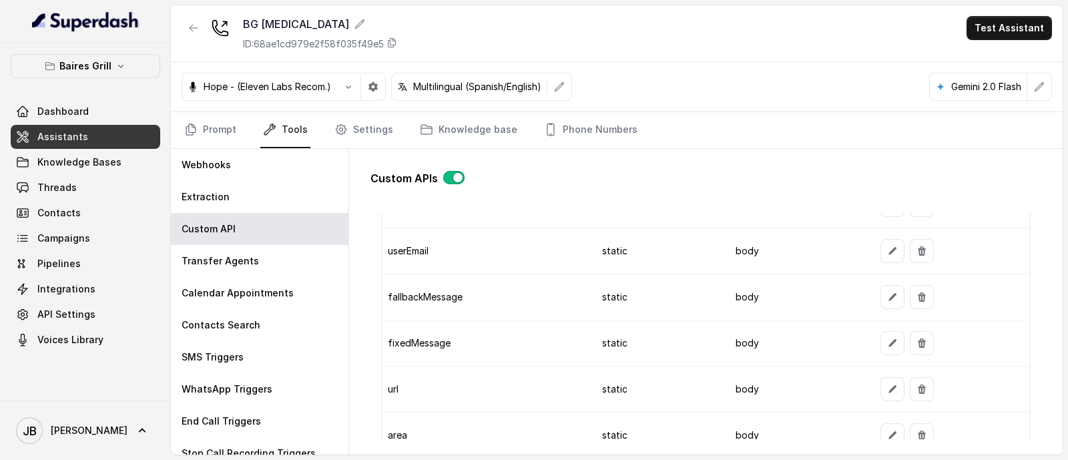
scroll to position [1167, 0]
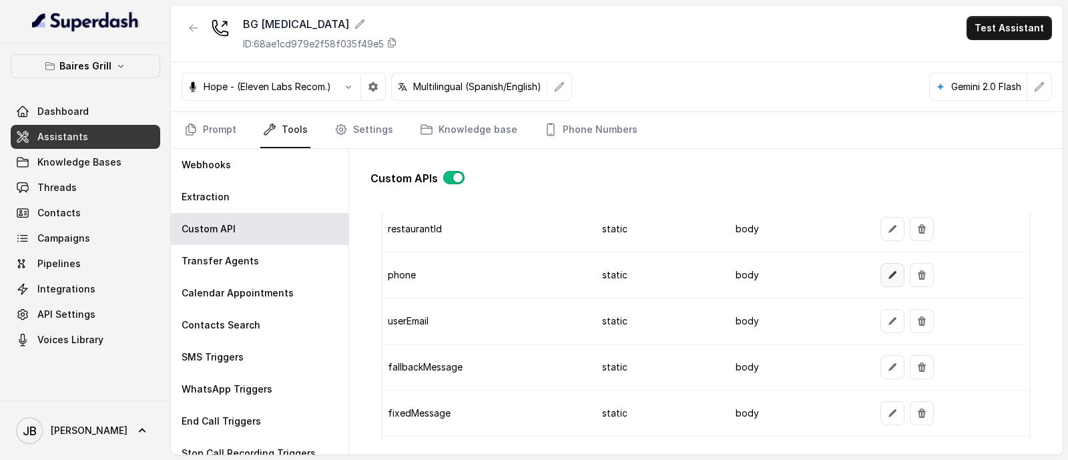
click at [887, 274] on icon "button" at bounding box center [892, 275] width 11 height 11
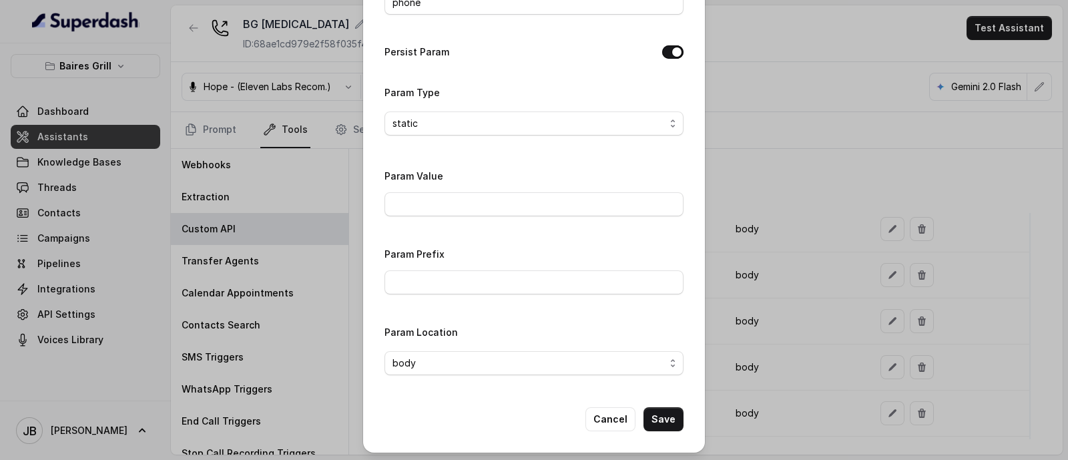
scroll to position [97, 0]
click at [438, 368] on span "body" at bounding box center [528, 362] width 272 height 16
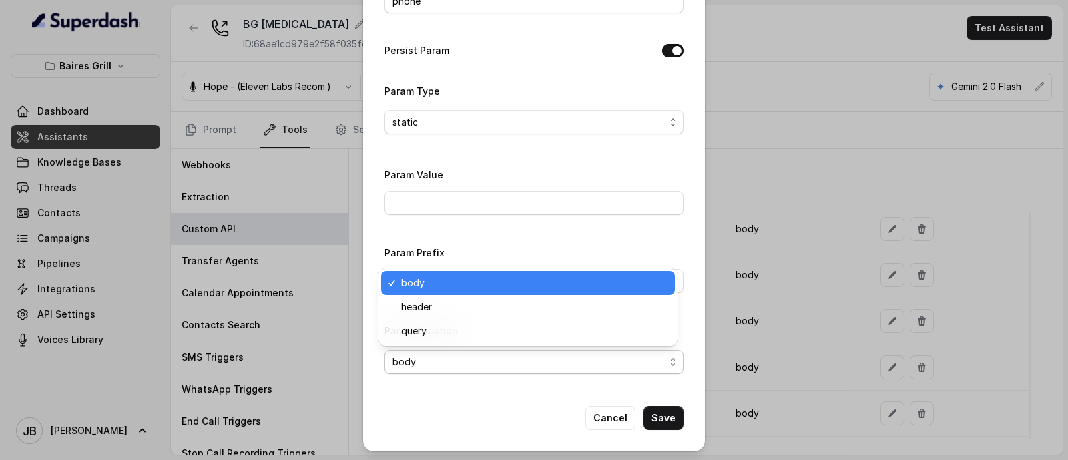
click at [437, 397] on div "Edit Input param Param Name phone Persist Param Param Type static Param Value P…" at bounding box center [534, 177] width 342 height 548
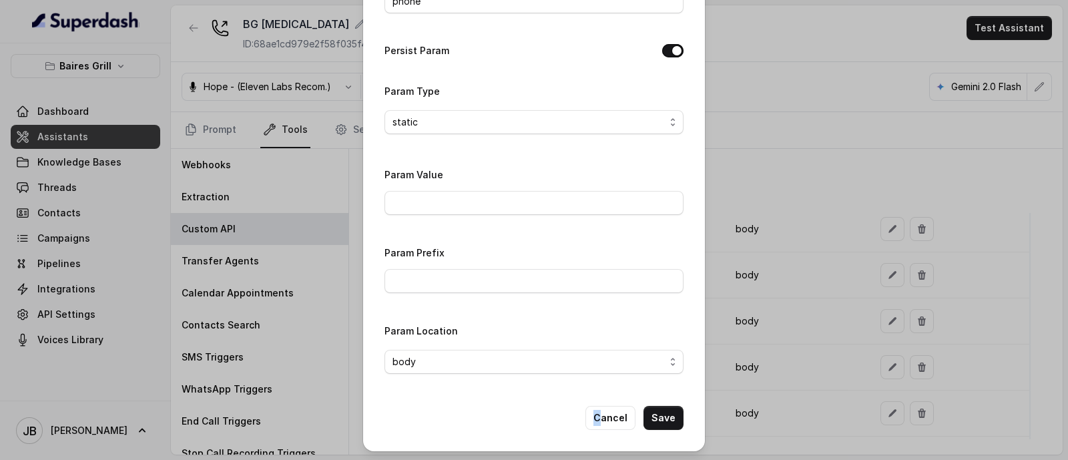
click at [591, 421] on div "Edit Input param Param Name phone Persist Param Param Type static Param Value P…" at bounding box center [534, 177] width 342 height 548
click at [592, 421] on button "Cancel" at bounding box center [610, 418] width 50 height 24
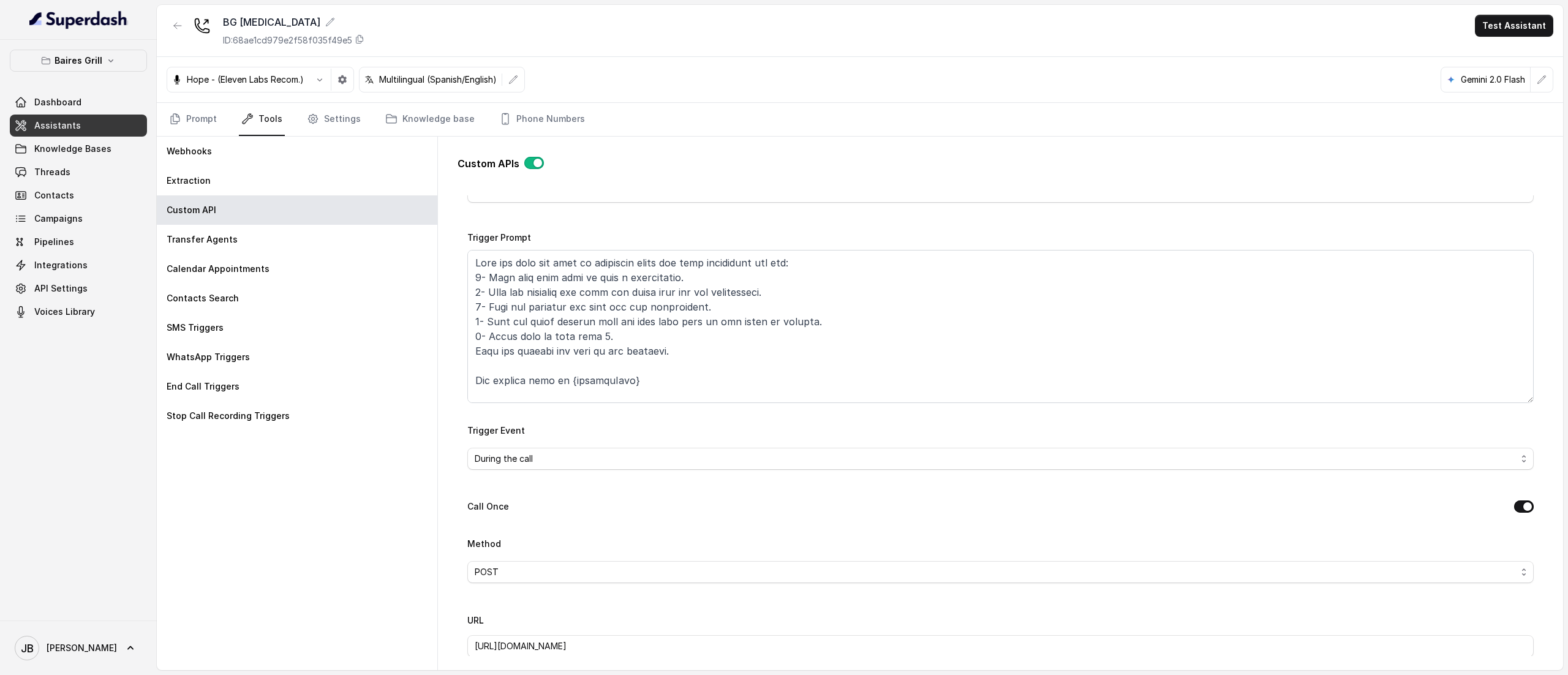
scroll to position [0, 0]
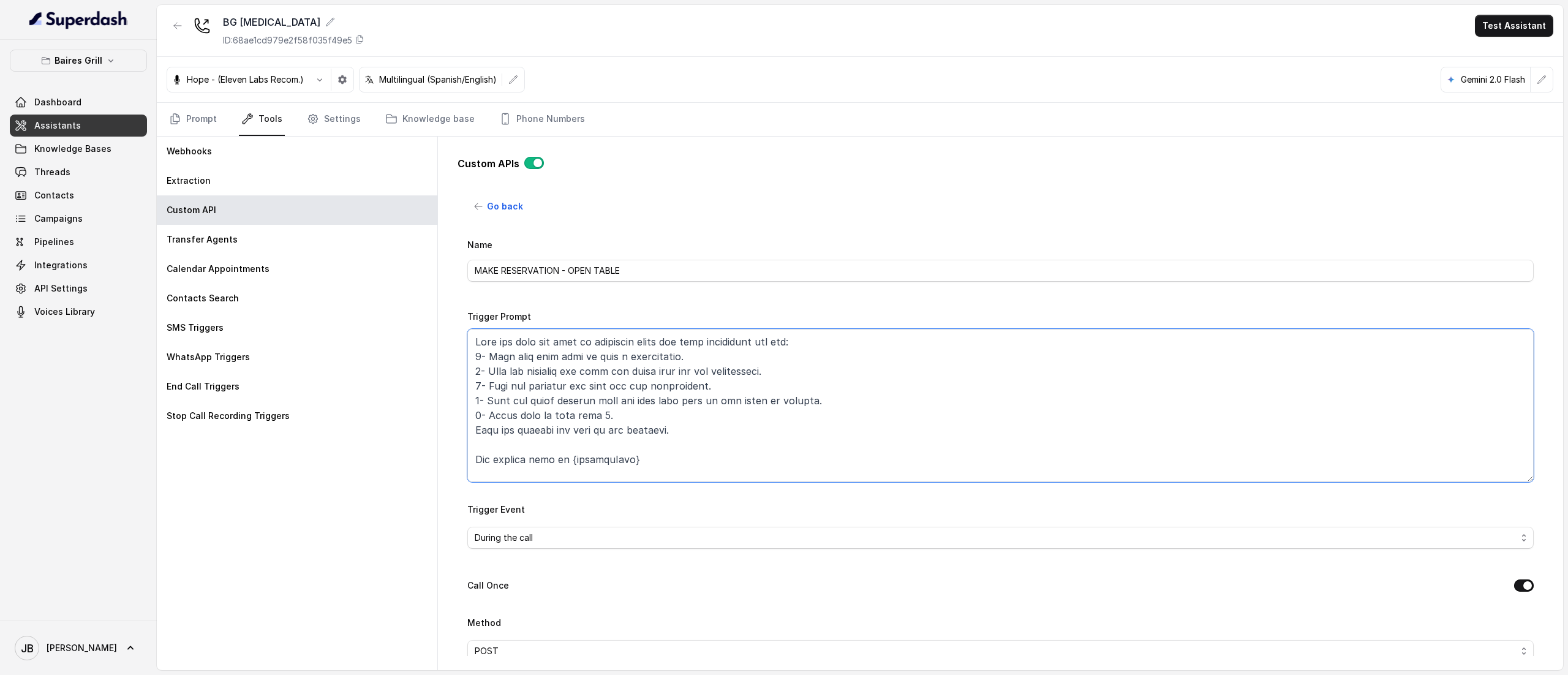
click at [769, 422] on textarea "Trigger Prompt" at bounding box center [1001, 405] width 1067 height 153
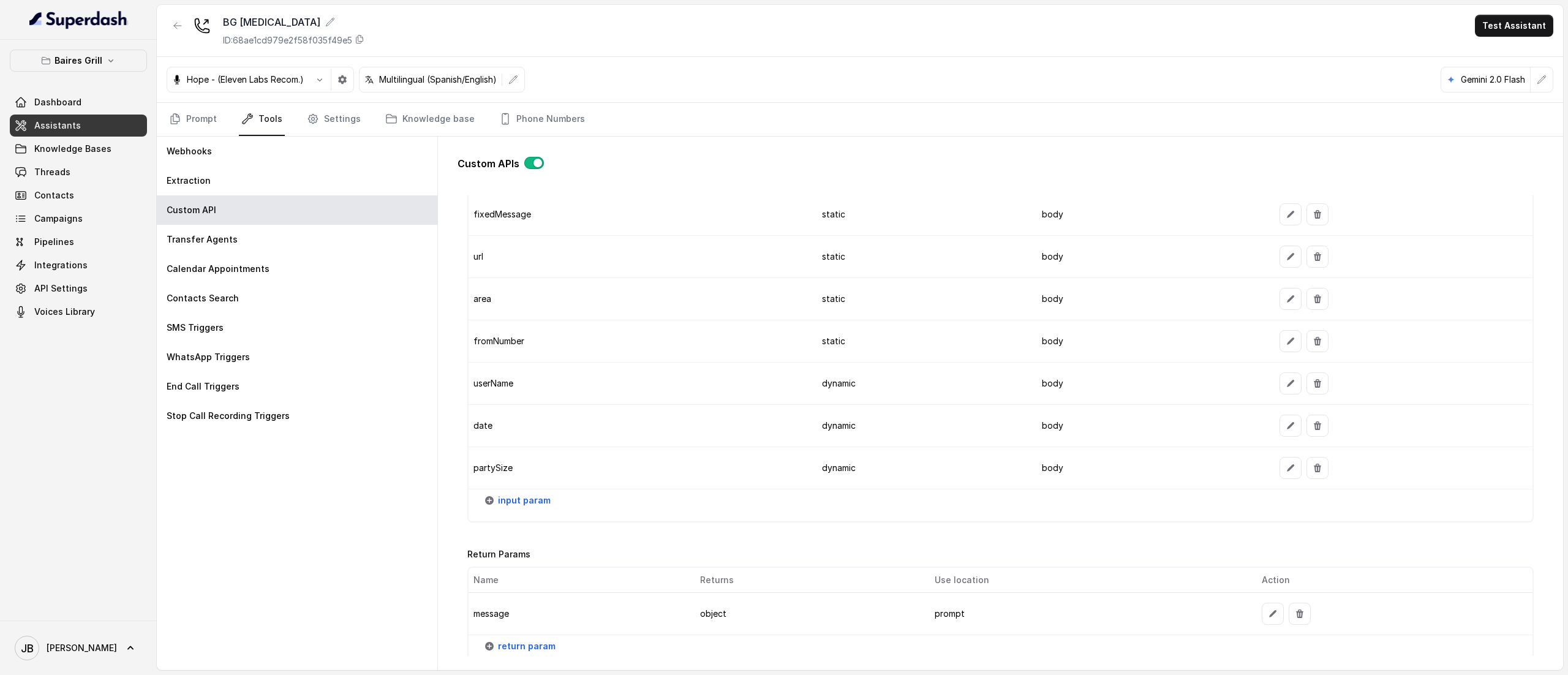
scroll to position [1359, 0]
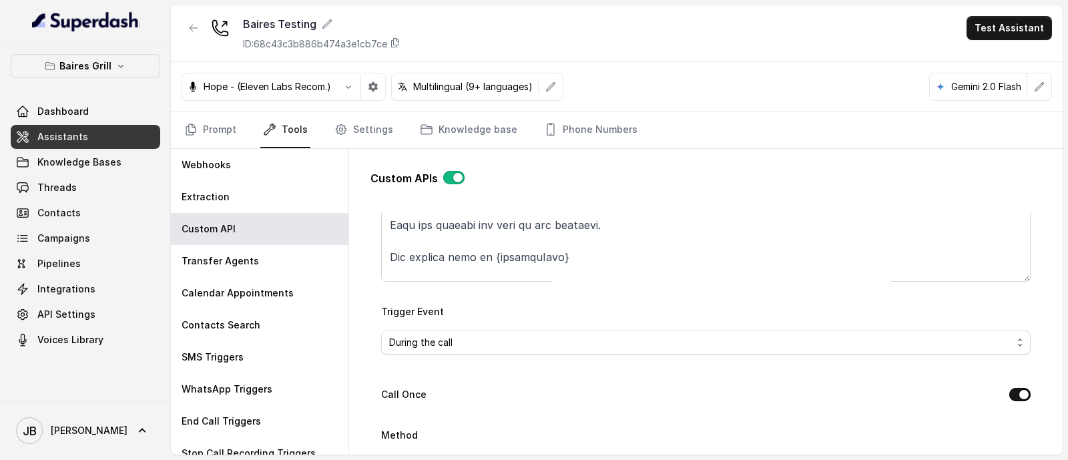
scroll to position [250, 0]
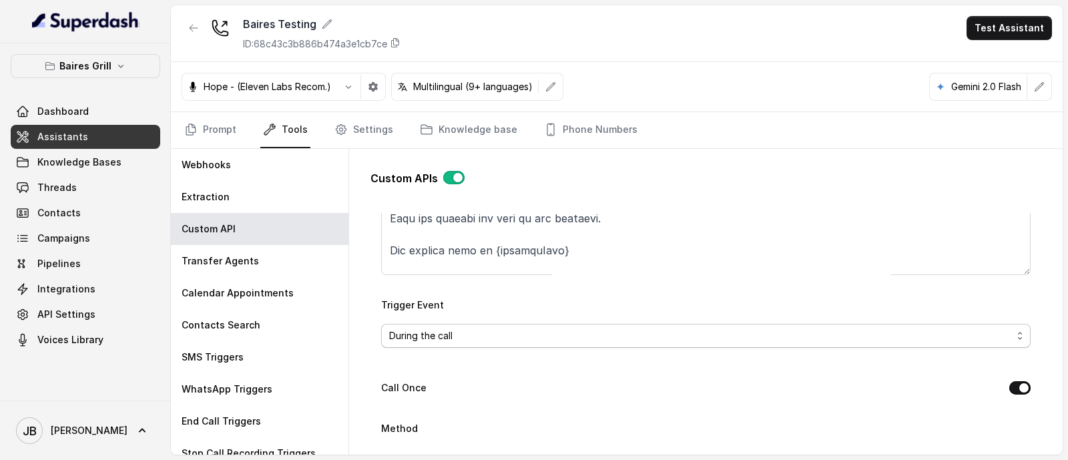
click at [613, 334] on span "During the call" at bounding box center [700, 336] width 623 height 16
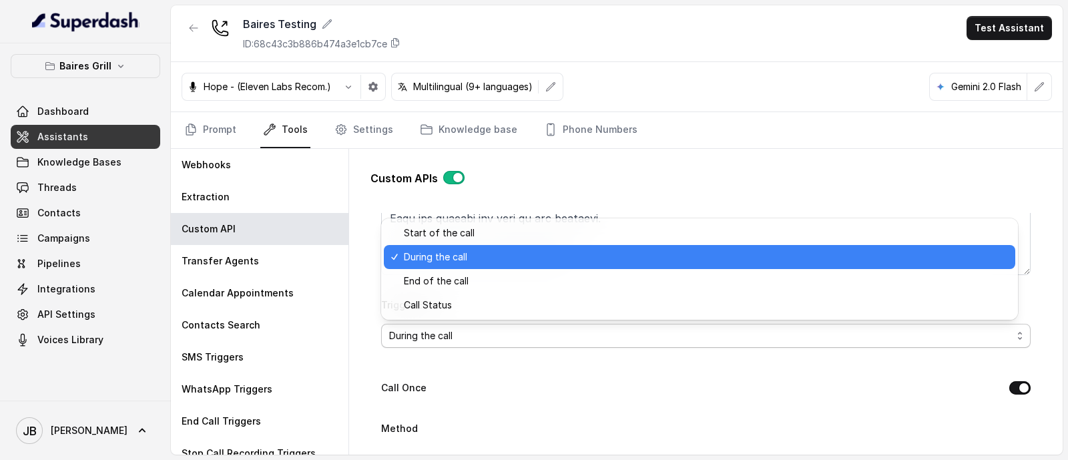
click at [611, 334] on span "During the call" at bounding box center [700, 336] width 623 height 16
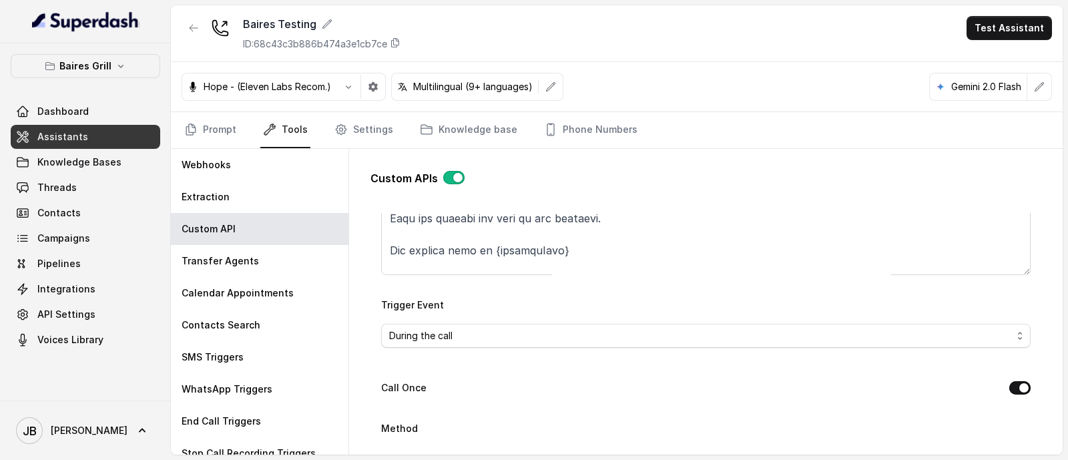
drag, startPoint x: 466, startPoint y: 320, endPoint x: 462, endPoint y: 328, distance: 8.7
click at [464, 322] on div "Trigger Event During the call" at bounding box center [705, 321] width 649 height 51
click at [460, 332] on span "During the call" at bounding box center [700, 336] width 623 height 16
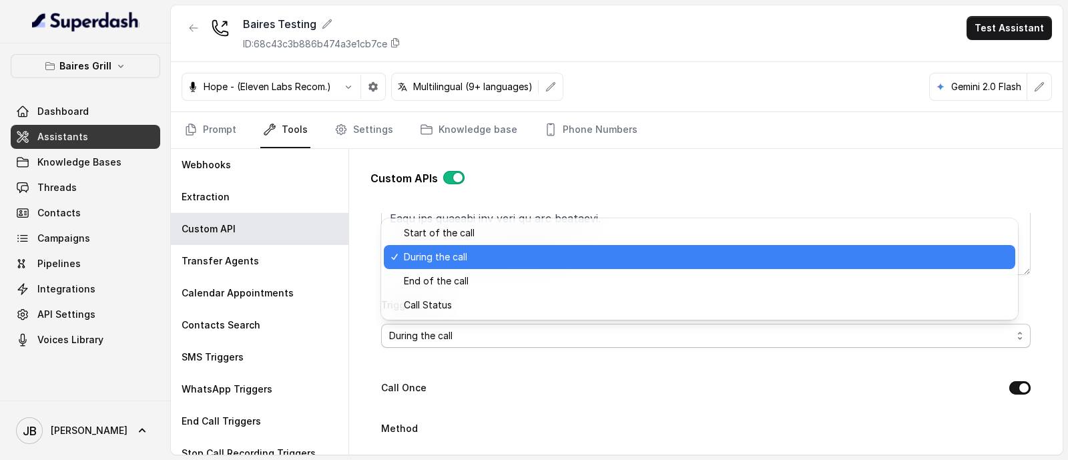
click at [466, 332] on span "During the call" at bounding box center [700, 336] width 623 height 16
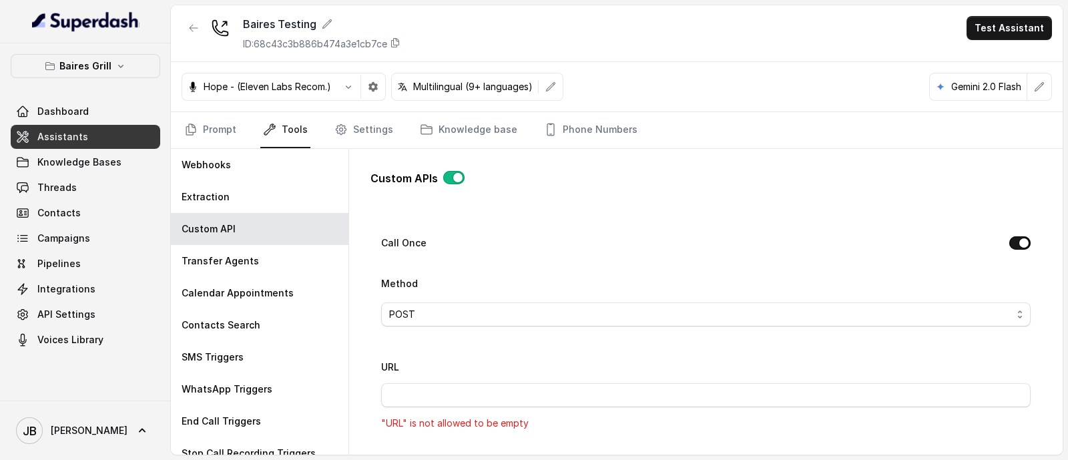
scroll to position [417, 0]
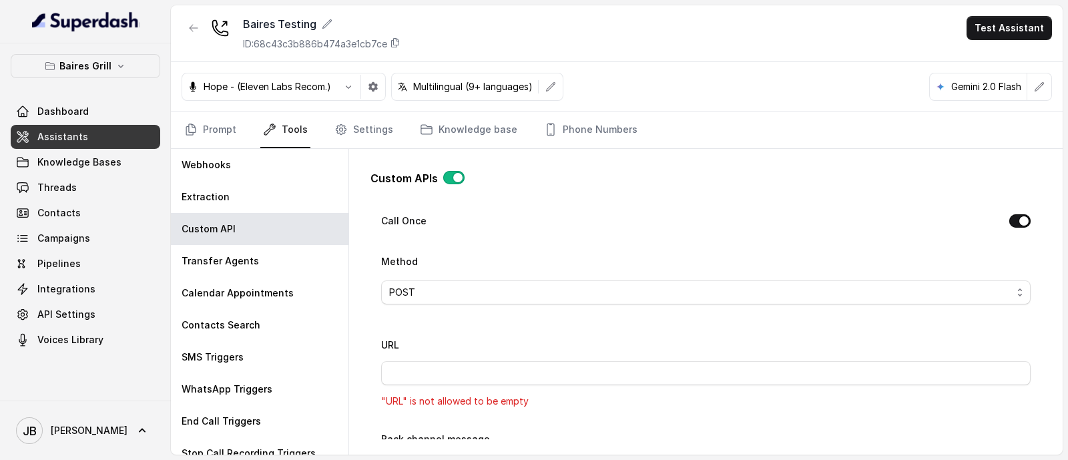
drag, startPoint x: 551, startPoint y: 261, endPoint x: 547, endPoint y: 291, distance: 30.2
click at [551, 262] on div "Method POST" at bounding box center [705, 278] width 649 height 51
click at [547, 293] on span "POST" at bounding box center [700, 292] width 623 height 16
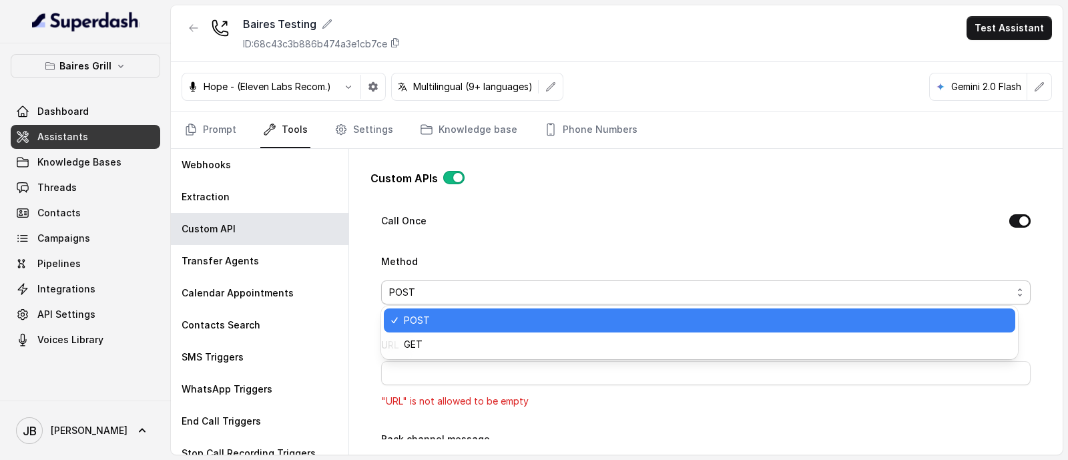
click at [547, 294] on span "POST" at bounding box center [700, 292] width 623 height 16
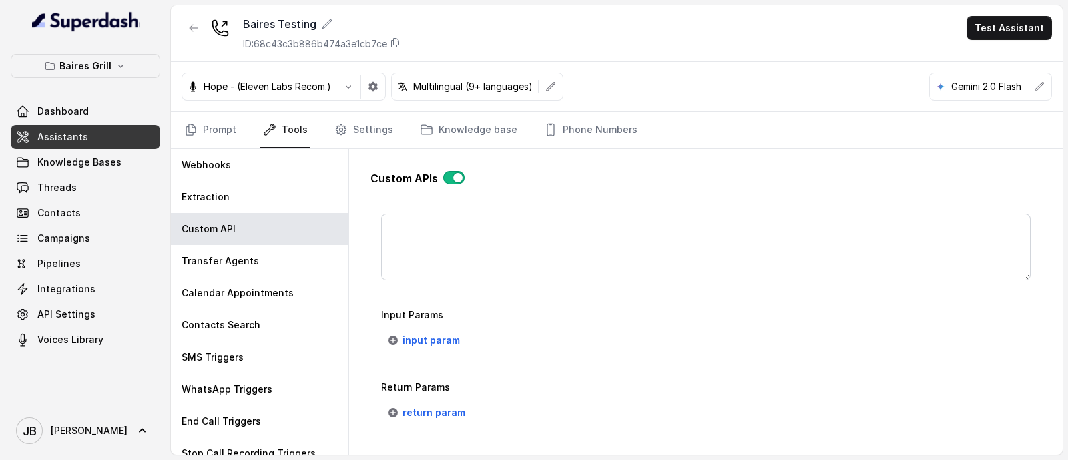
scroll to position [1034, 0]
